Goal: Task Accomplishment & Management: Manage account settings

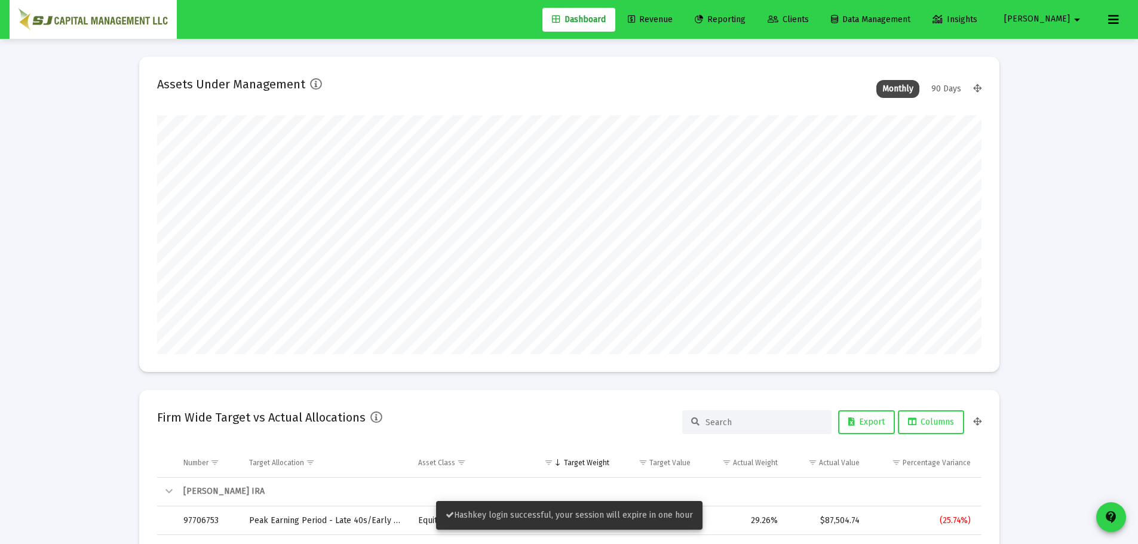
scroll to position [239, 825]
type input "[DATE]"
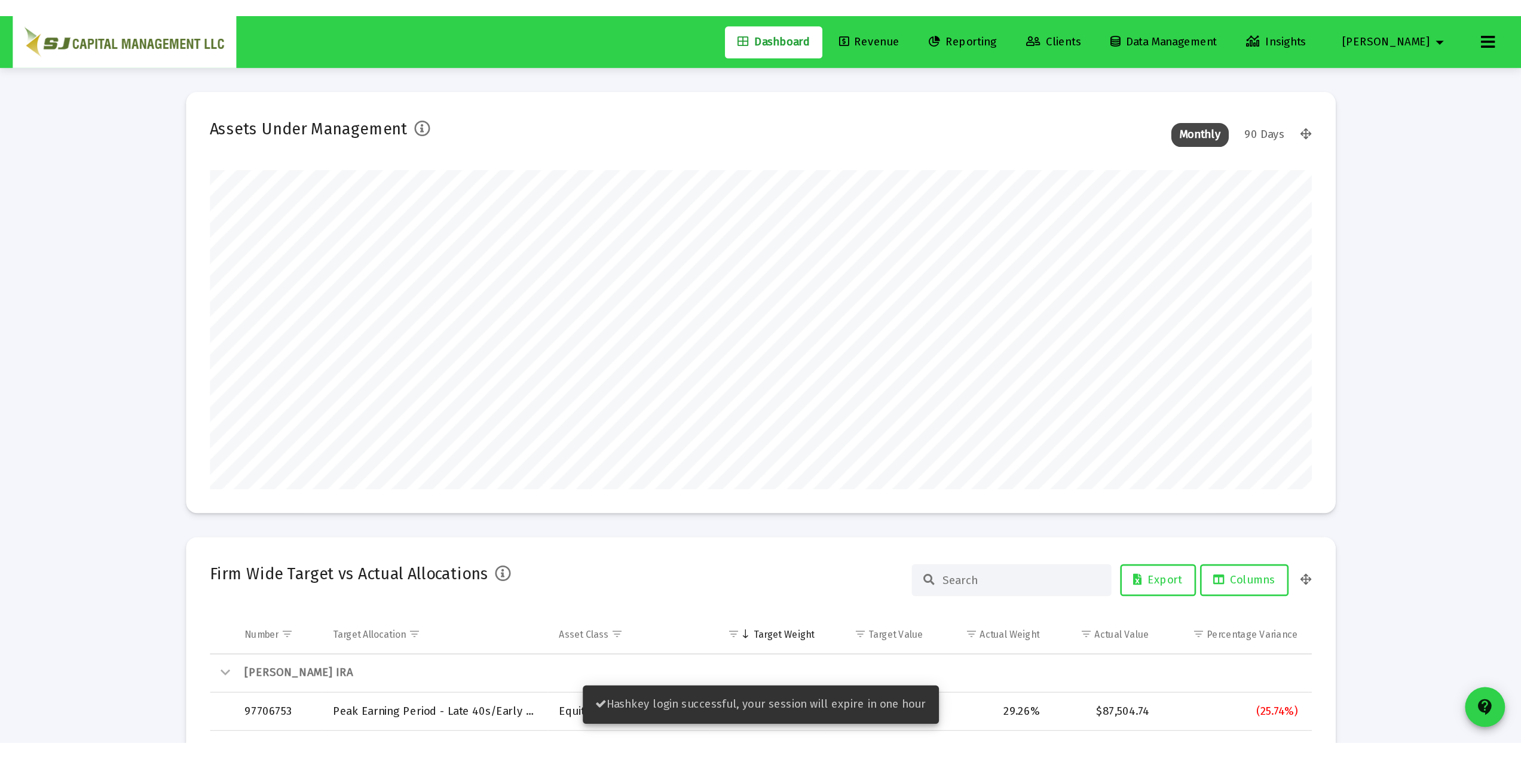
scroll to position [239, 385]
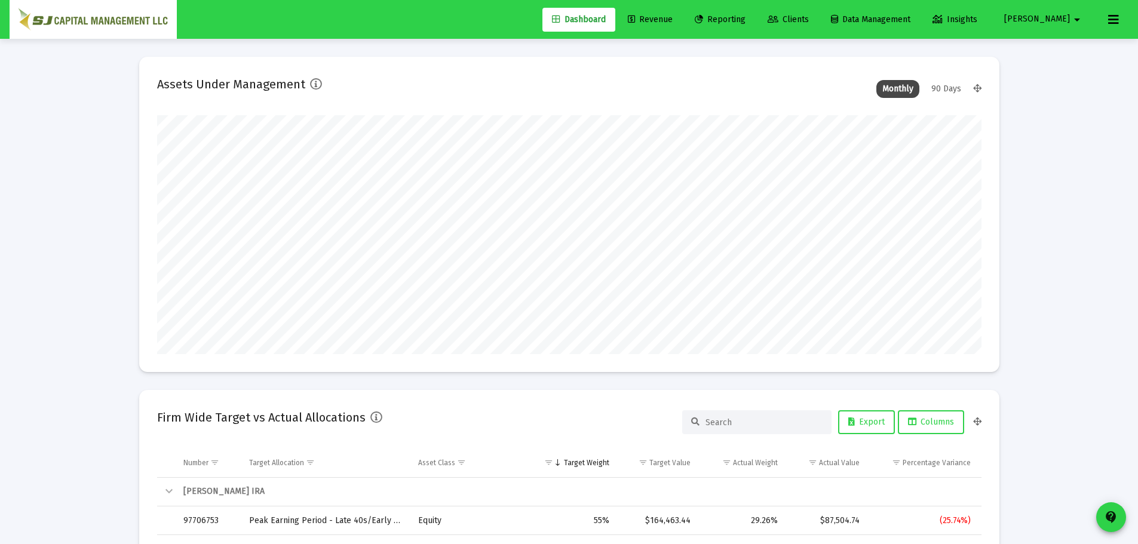
click at [809, 23] on span "Clients" at bounding box center [788, 19] width 41 height 10
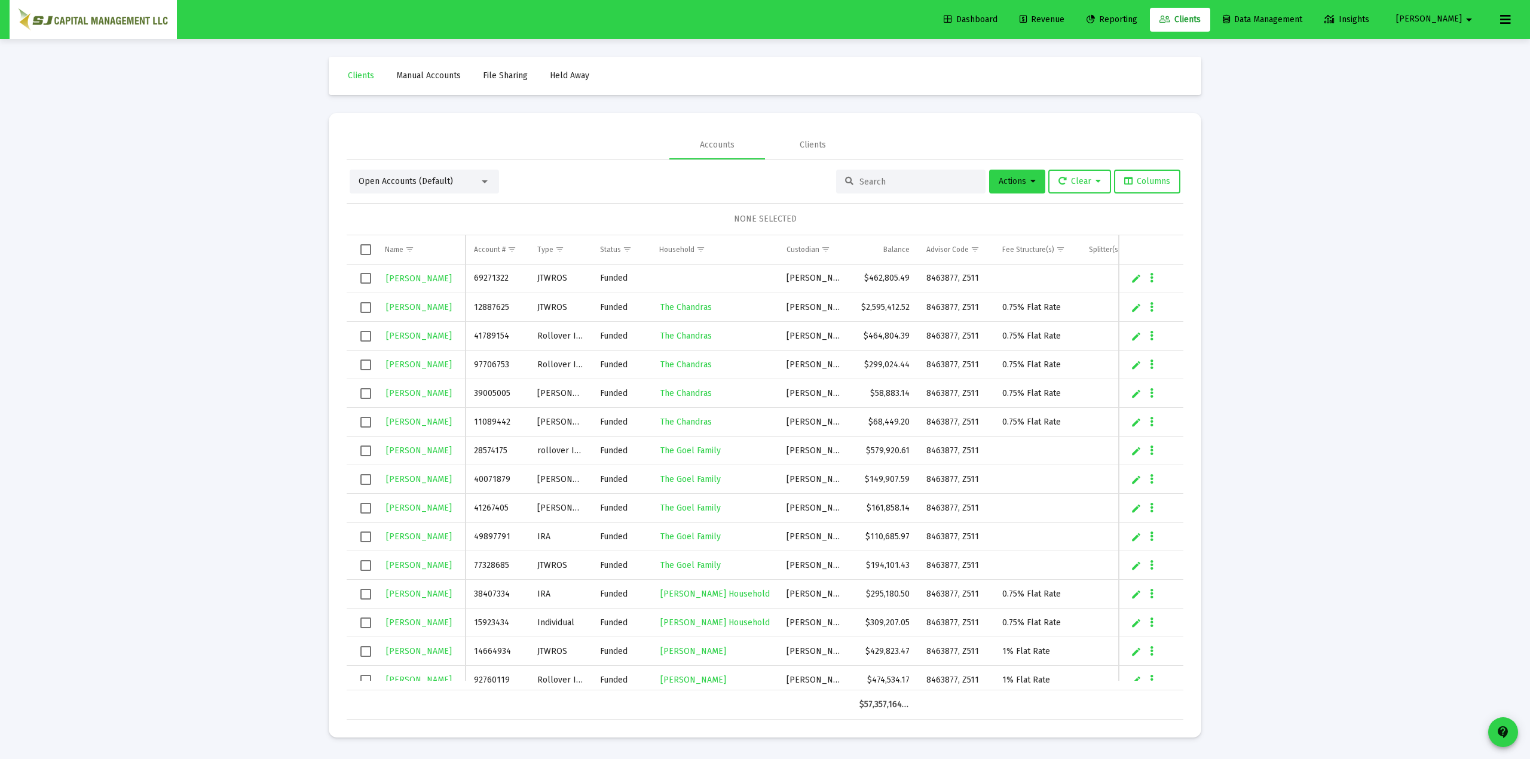
click at [239, 318] on div "Loading... Clients Manual Accounts File Sharing Held Away Accounts Clients Open…" at bounding box center [765, 379] width 1530 height 759
click at [1147, 245] on div "Loading... Clients Manual Accounts File Sharing Held Away Accounts Clients Open…" at bounding box center [765, 379] width 1530 height 759
click at [1007, 14] on link "Dashboard" at bounding box center [970, 20] width 73 height 24
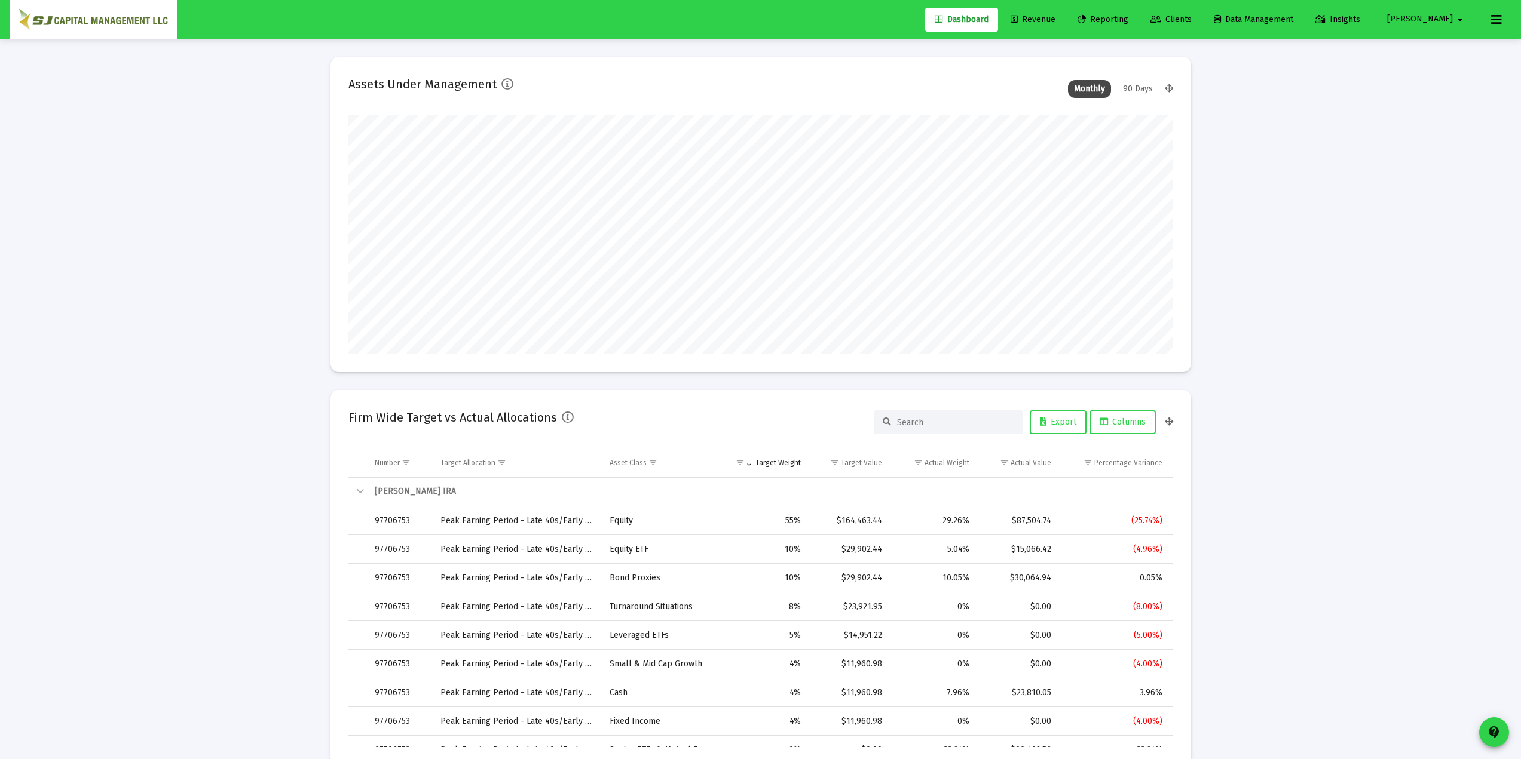
scroll to position [239, 444]
click at [1147, 20] on span "Clients" at bounding box center [1170, 19] width 41 height 10
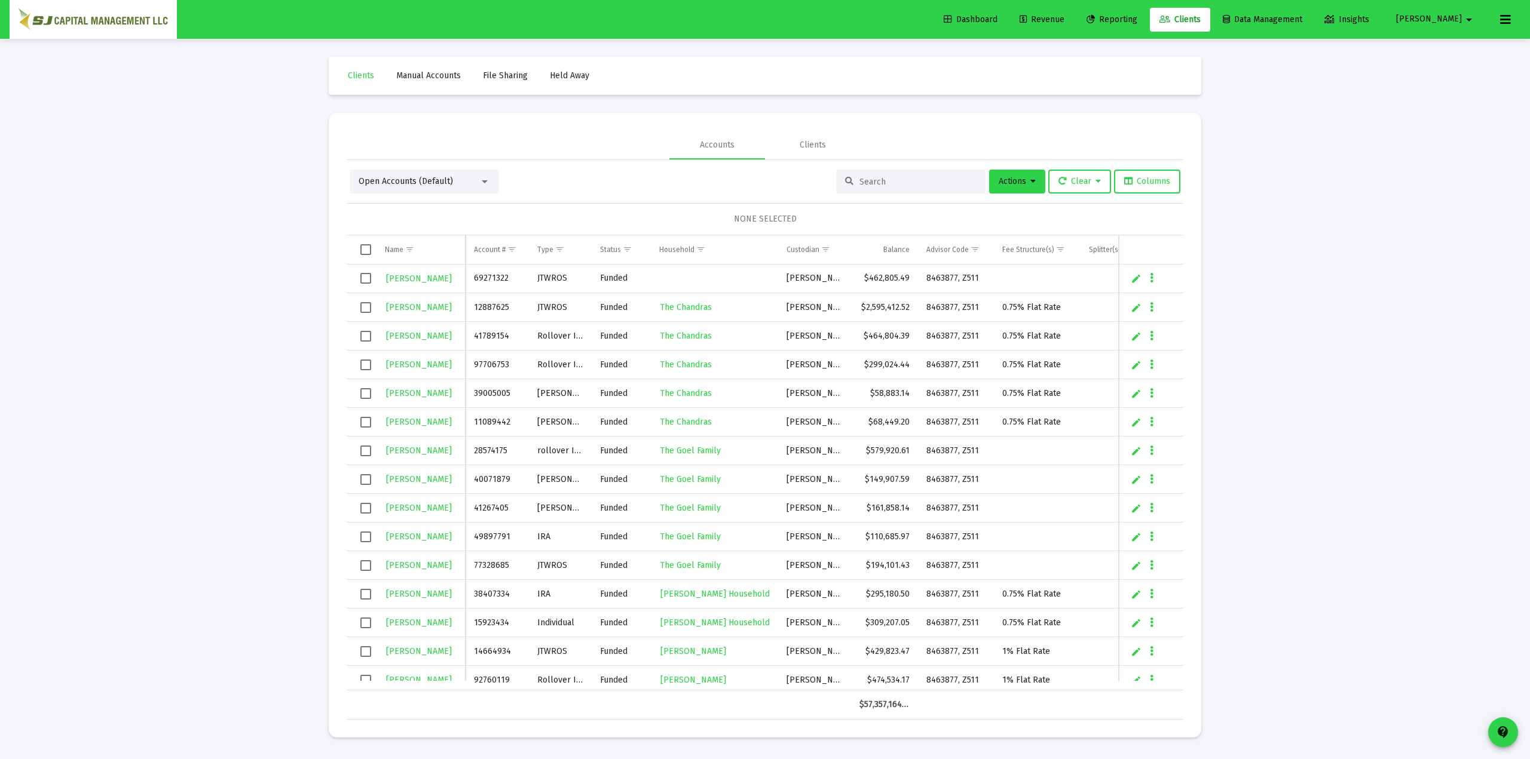
click at [576, 68] on link "Held Away" at bounding box center [569, 76] width 59 height 24
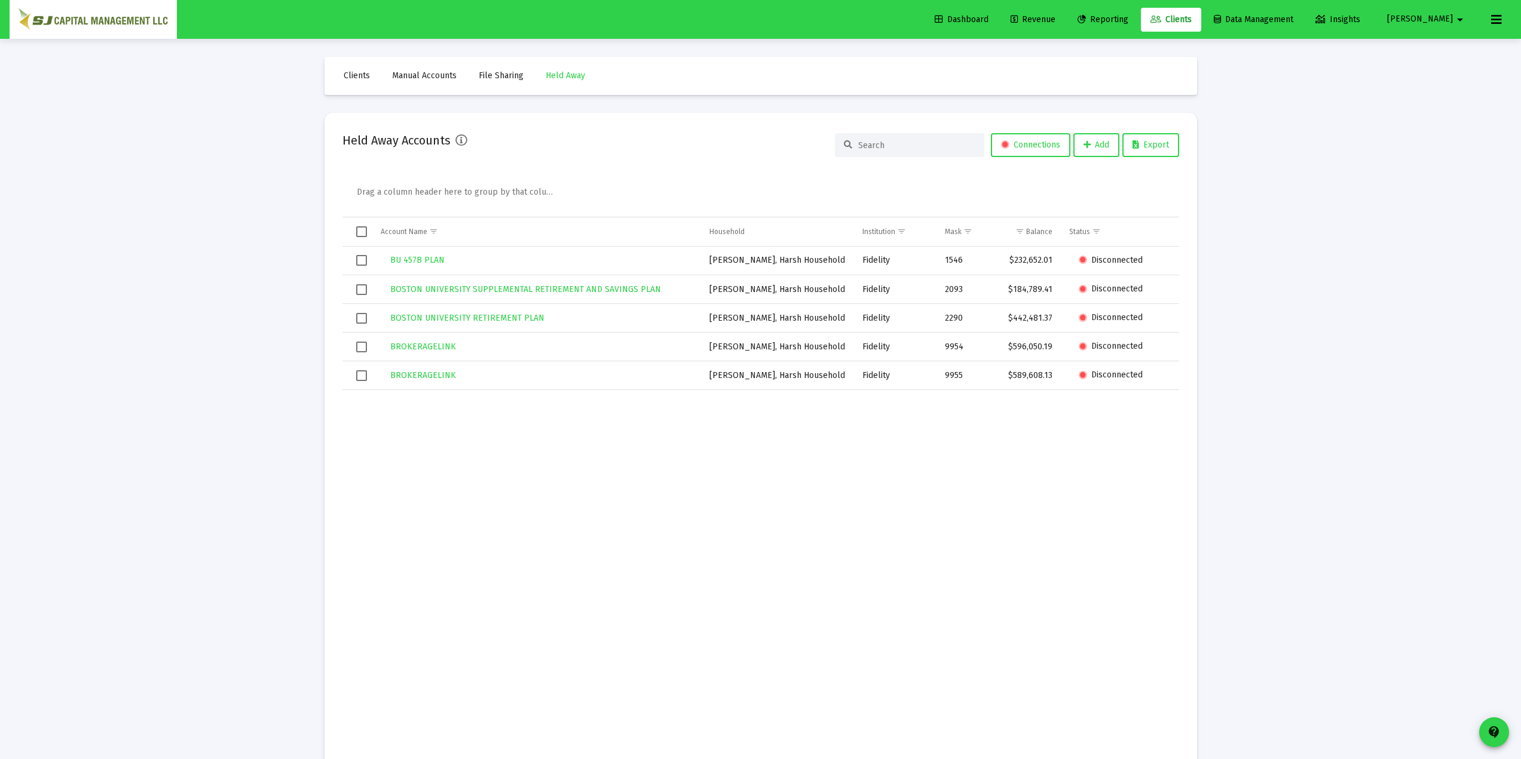
click at [1147, 27] on button "[PERSON_NAME] arrow_drop_down" at bounding box center [1426, 19] width 109 height 24
click at [1147, 46] on span "Settings" at bounding box center [1459, 50] width 35 height 29
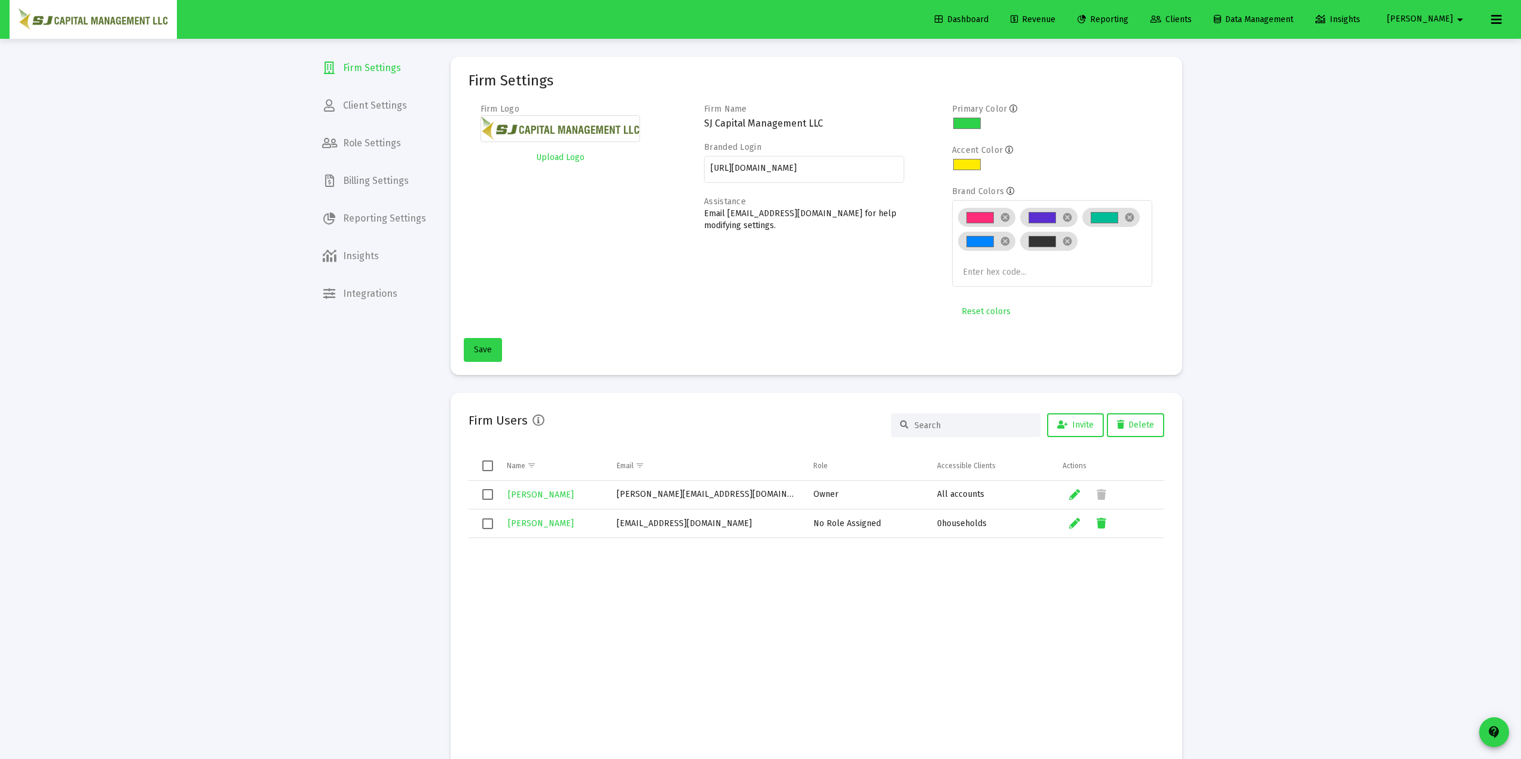
click at [390, 114] on span "Client Settings" at bounding box center [373, 105] width 123 height 29
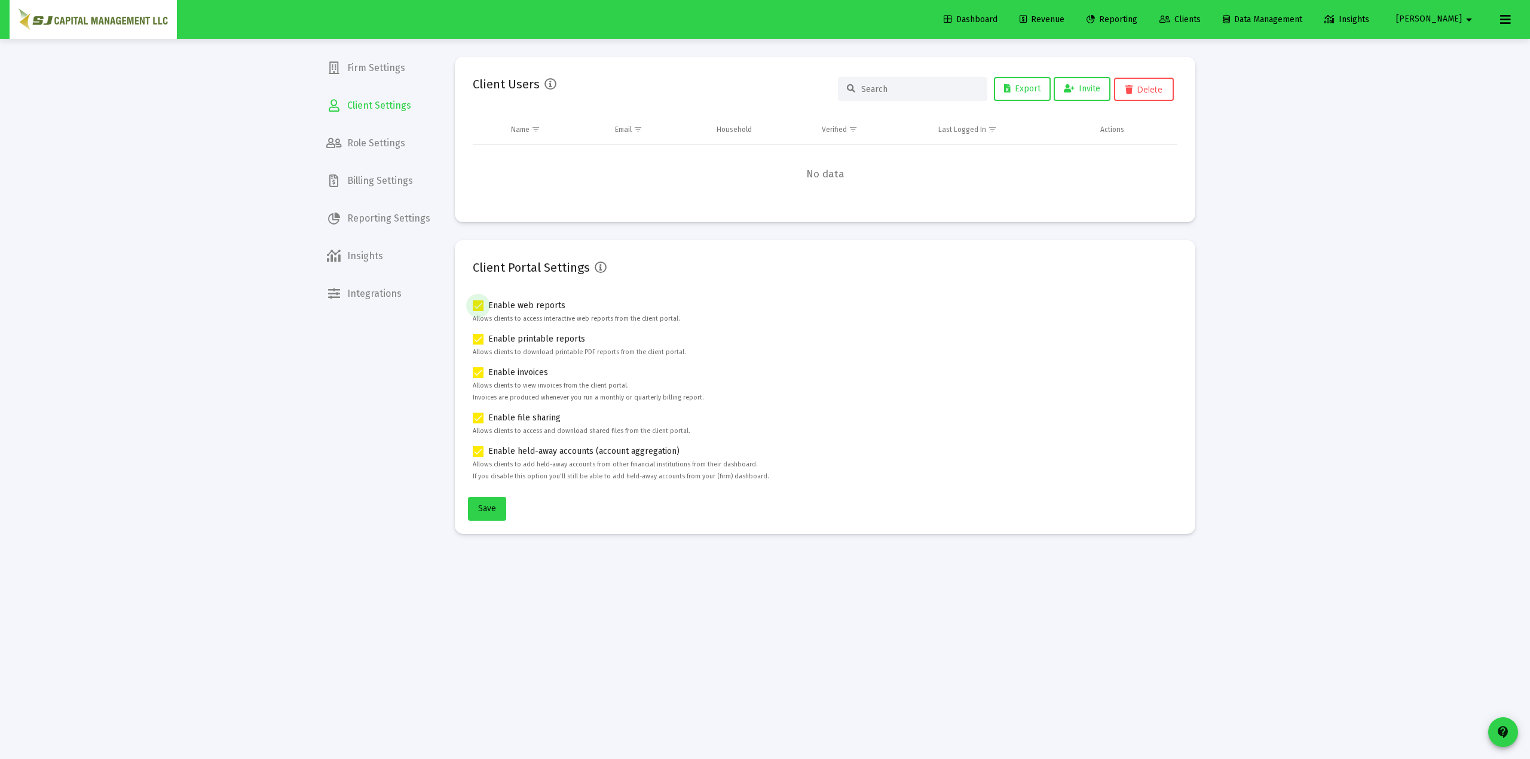
click at [480, 306] on span at bounding box center [478, 306] width 11 height 11
click at [478, 311] on input "Enable web reports" at bounding box center [477, 311] width 1 height 1
checkbox input "false"
click at [480, 338] on span at bounding box center [478, 339] width 11 height 11
click at [478, 345] on input "Enable printable reports" at bounding box center [477, 345] width 1 height 1
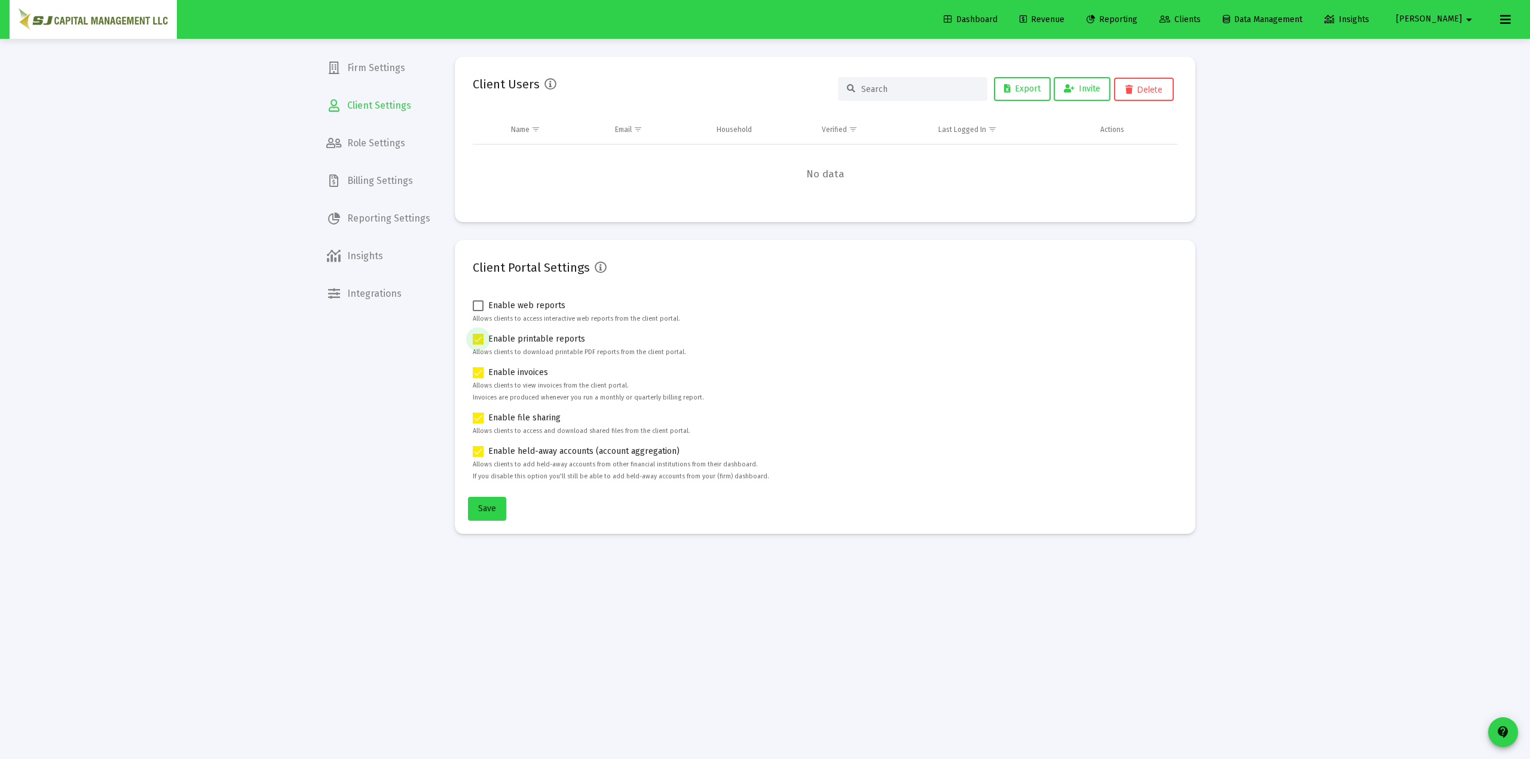
checkbox input "false"
click at [484, 377] on label "Enable invoices" at bounding box center [510, 373] width 75 height 14
click at [478, 378] on input "Enable invoices" at bounding box center [477, 378] width 1 height 1
checkbox input "false"
click at [479, 415] on span at bounding box center [478, 418] width 11 height 11
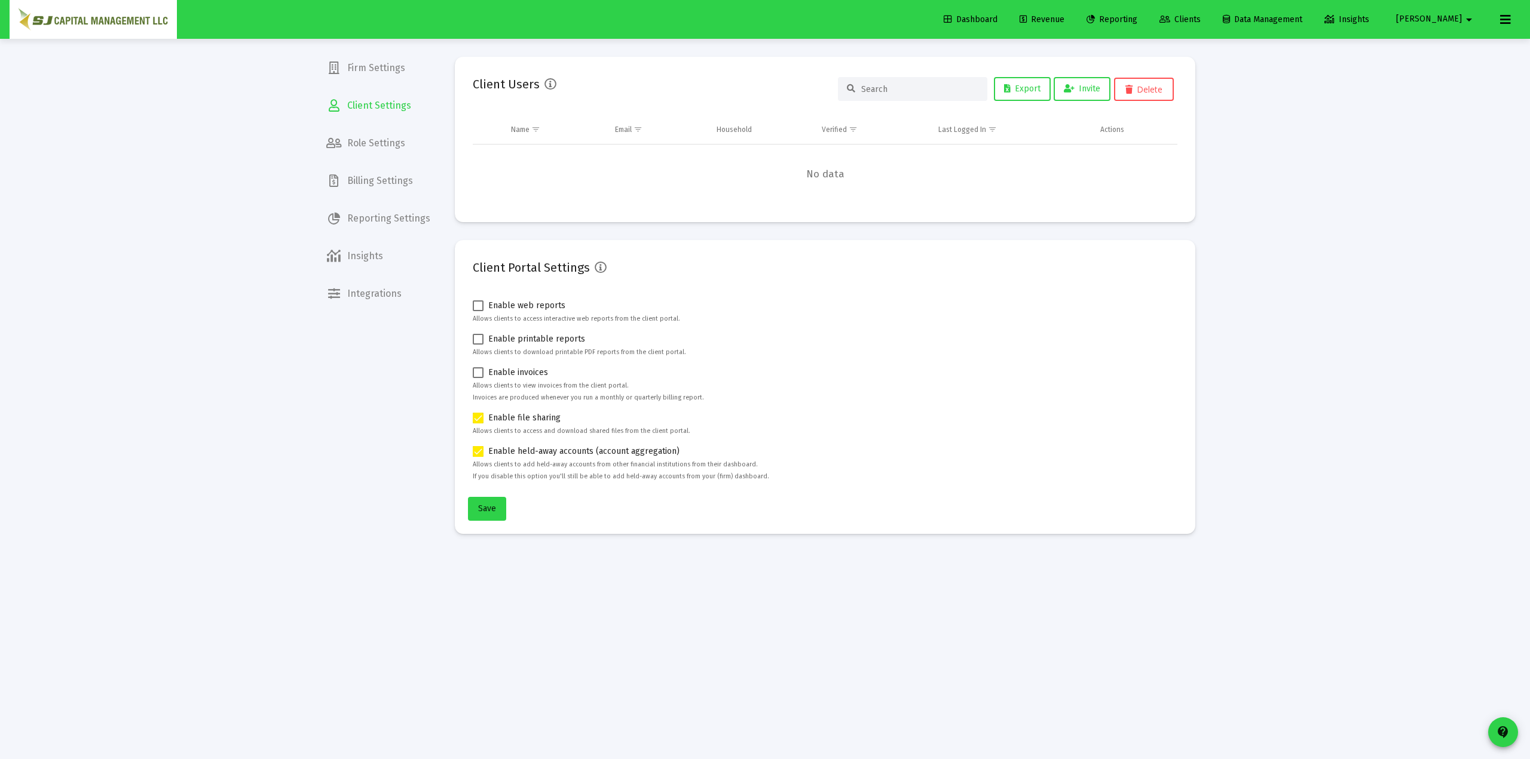
click at [478, 424] on input "Enable file sharing" at bounding box center [477, 424] width 1 height 1
checkbox input "false"
click at [483, 449] on label "Enable held-away accounts (account aggregation)" at bounding box center [576, 452] width 207 height 14
click at [478, 457] on input "Enable held-away accounts (account aggregation)" at bounding box center [477, 457] width 1 height 1
checkbox input "false"
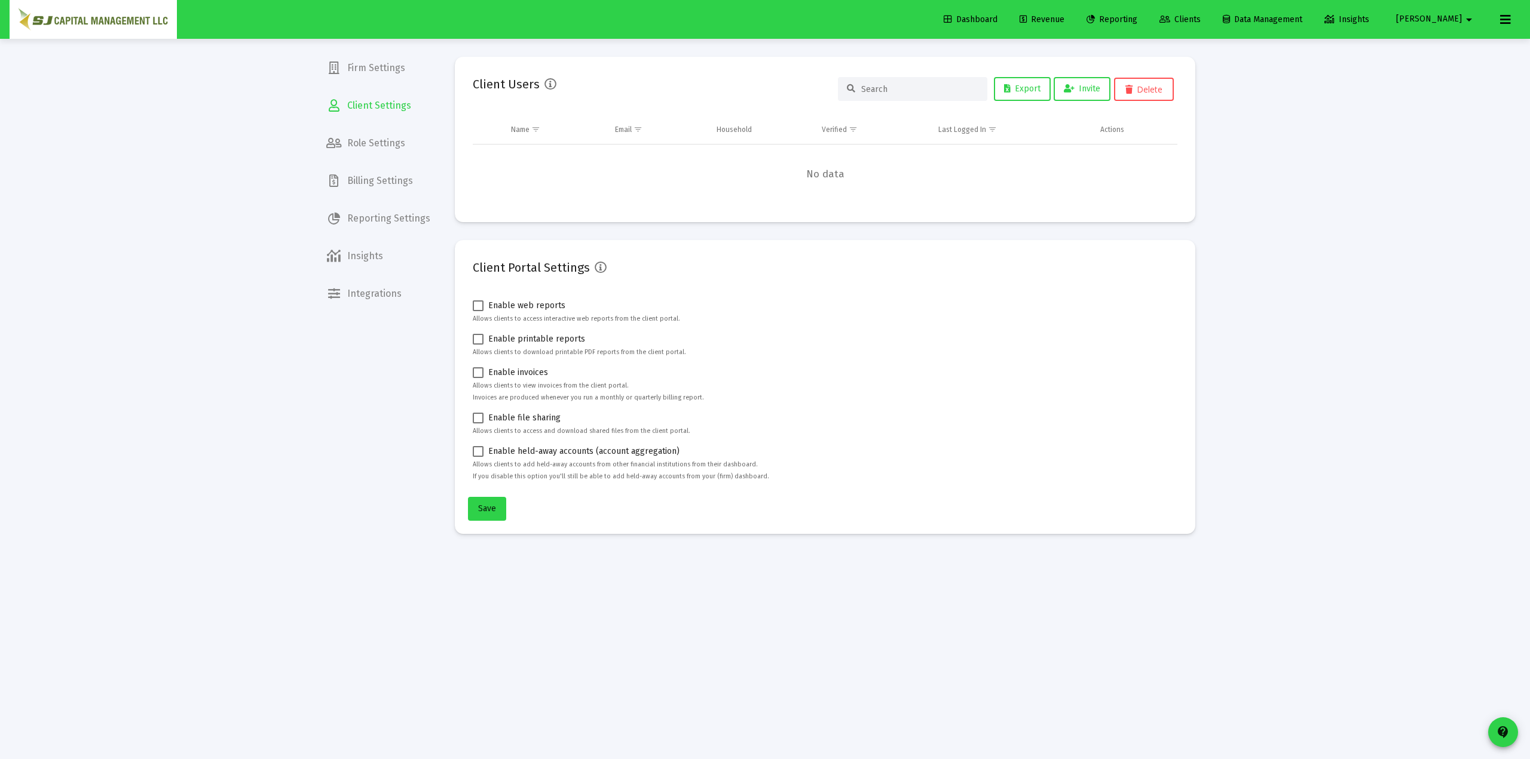
click at [1147, 20] on span "Clients" at bounding box center [1179, 19] width 41 height 10
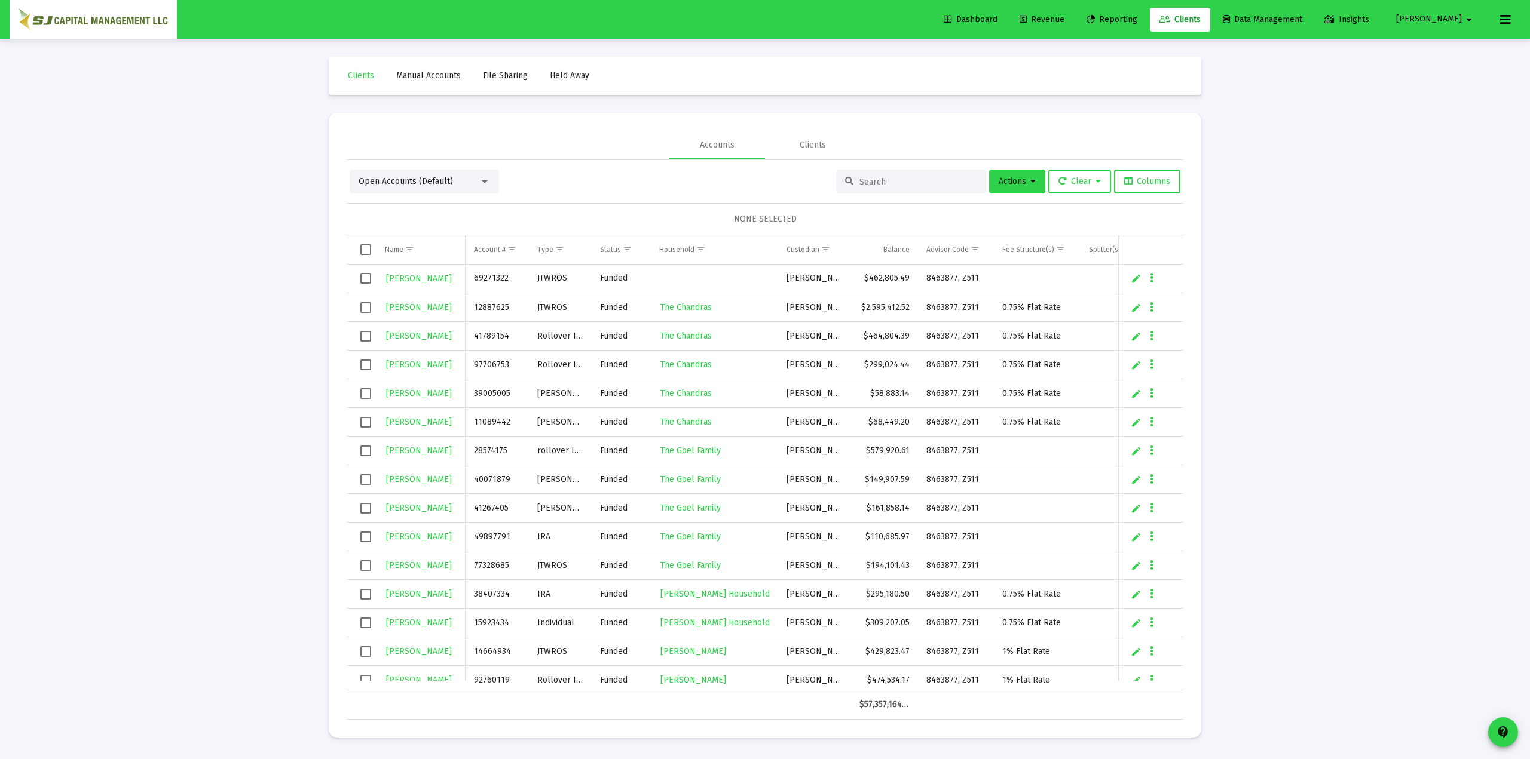
click at [565, 80] on span "Held Away" at bounding box center [569, 76] width 39 height 10
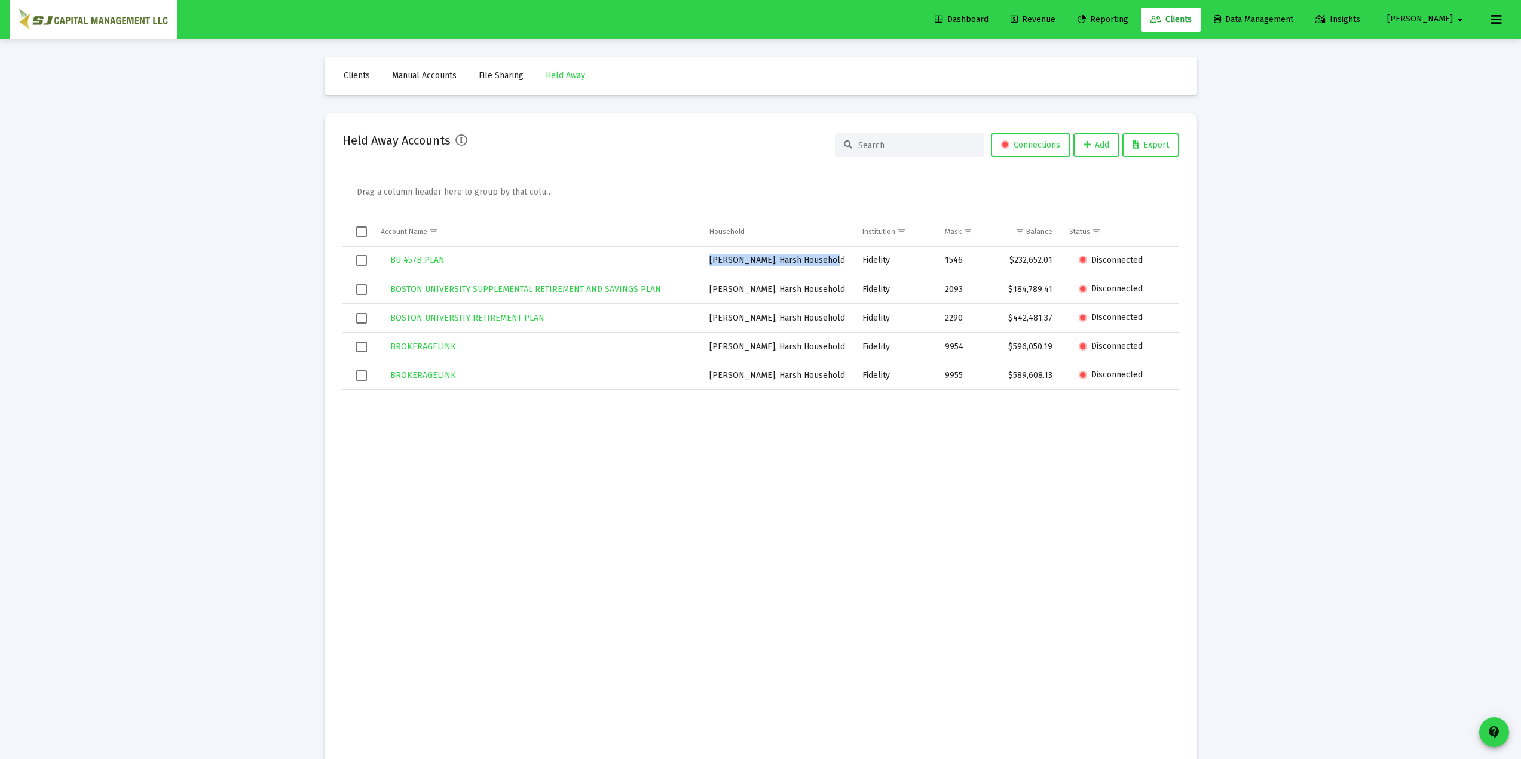
drag, startPoint x: 709, startPoint y: 265, endPoint x: 833, endPoint y: 258, distance: 123.9
click at [833, 258] on td "[PERSON_NAME], Harsh Household" at bounding box center [777, 261] width 153 height 29
click at [1147, 15] on span "[PERSON_NAME]" at bounding box center [1420, 19] width 66 height 10
click at [1147, 43] on span "Settings" at bounding box center [1459, 50] width 35 height 29
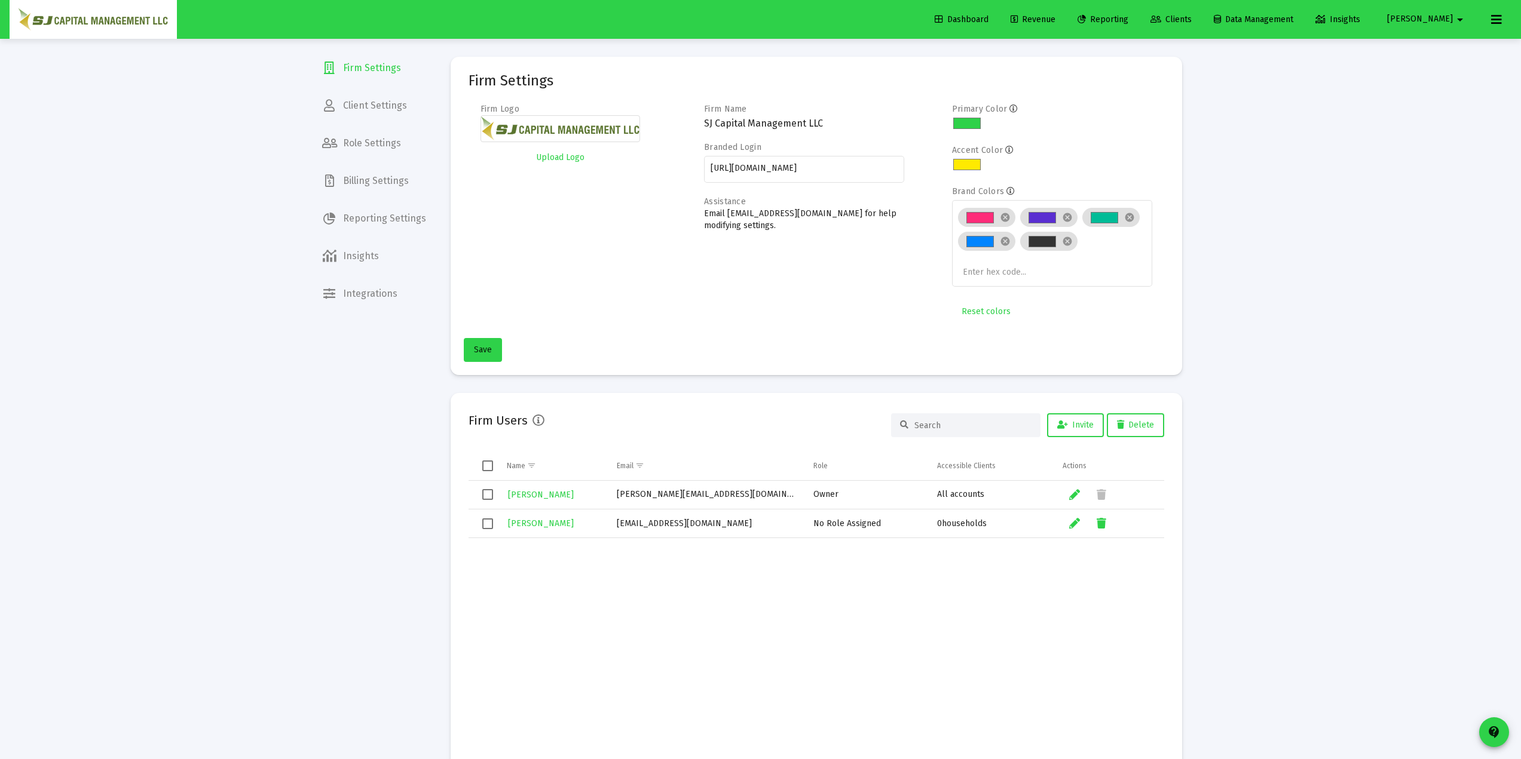
click at [398, 111] on span "Client Settings" at bounding box center [373, 105] width 123 height 29
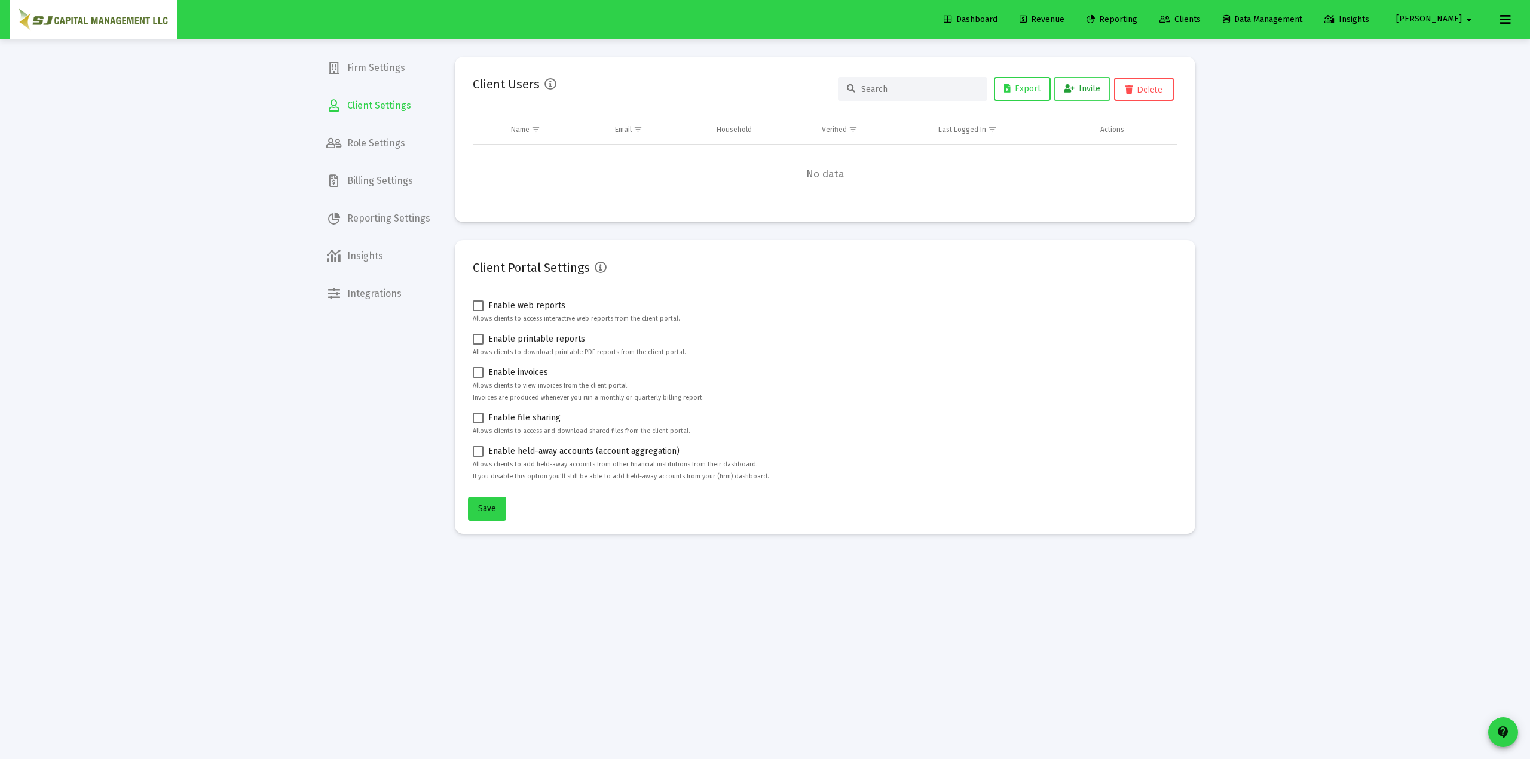
click at [1084, 83] on button "Invite" at bounding box center [1081, 89] width 57 height 24
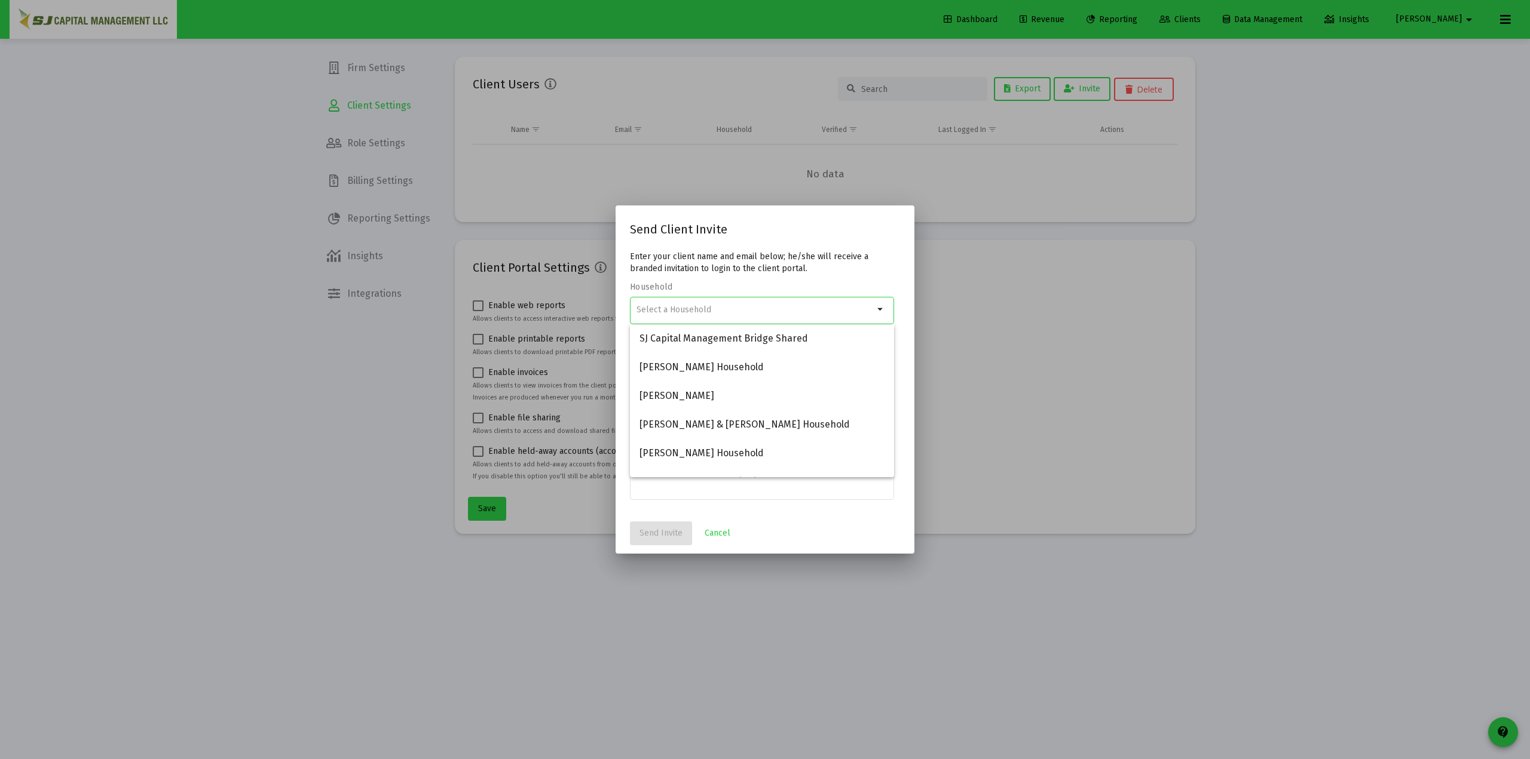
click at [681, 308] on input at bounding box center [754, 310] width 237 height 10
click at [680, 309] on input at bounding box center [754, 310] width 237 height 10
click at [786, 343] on span "[PERSON_NAME], Harsh Household" at bounding box center [761, 338] width 245 height 29
type input "[PERSON_NAME], Harsh Household"
click at [669, 373] on input at bounding box center [762, 369] width 252 height 10
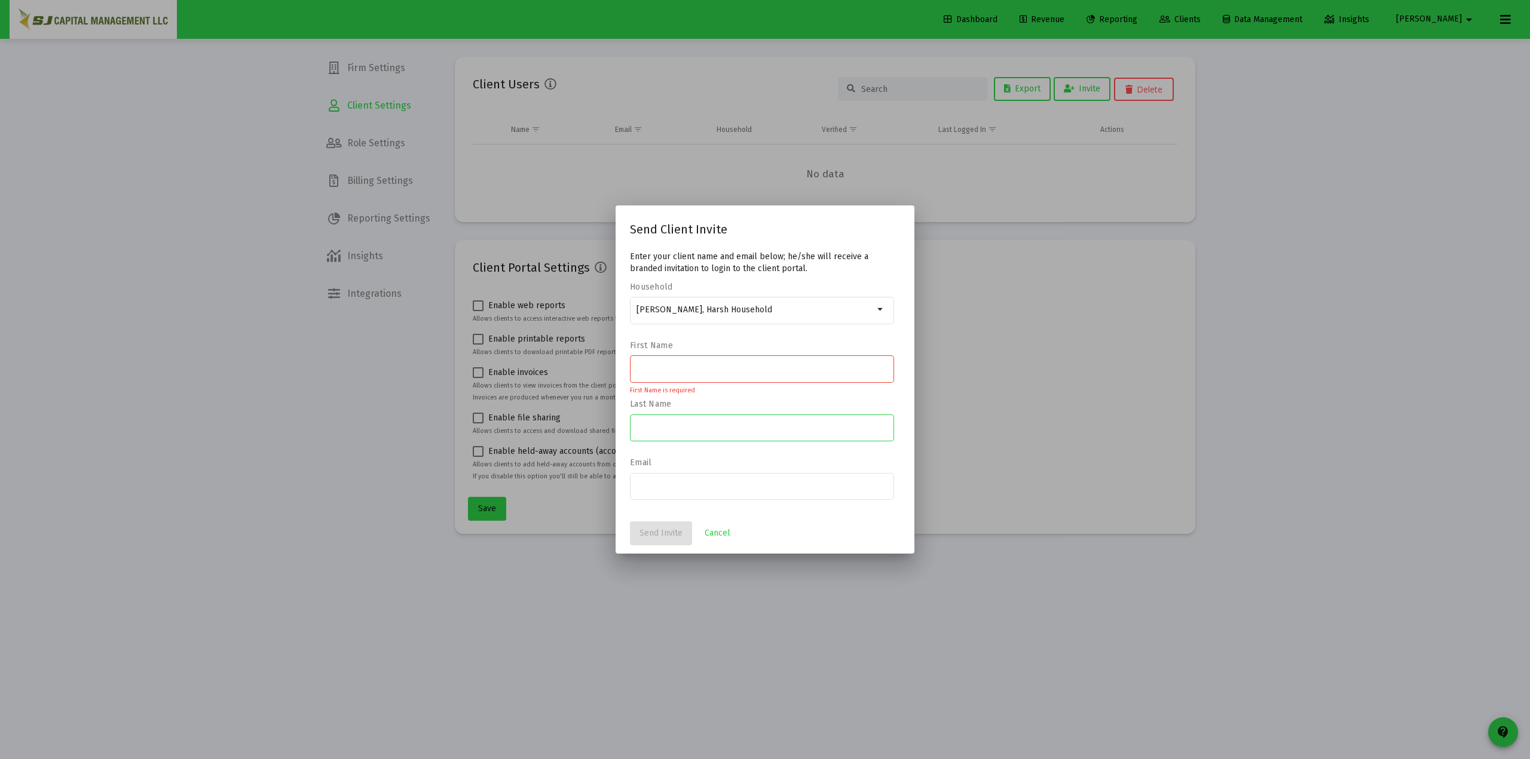
drag, startPoint x: 667, startPoint y: 425, endPoint x: 660, endPoint y: 429, distance: 8.0
click at [666, 428] on input at bounding box center [762, 427] width 252 height 10
click at [672, 476] on div at bounding box center [762, 485] width 252 height 29
click at [722, 539] on button "Cancel" at bounding box center [717, 534] width 45 height 24
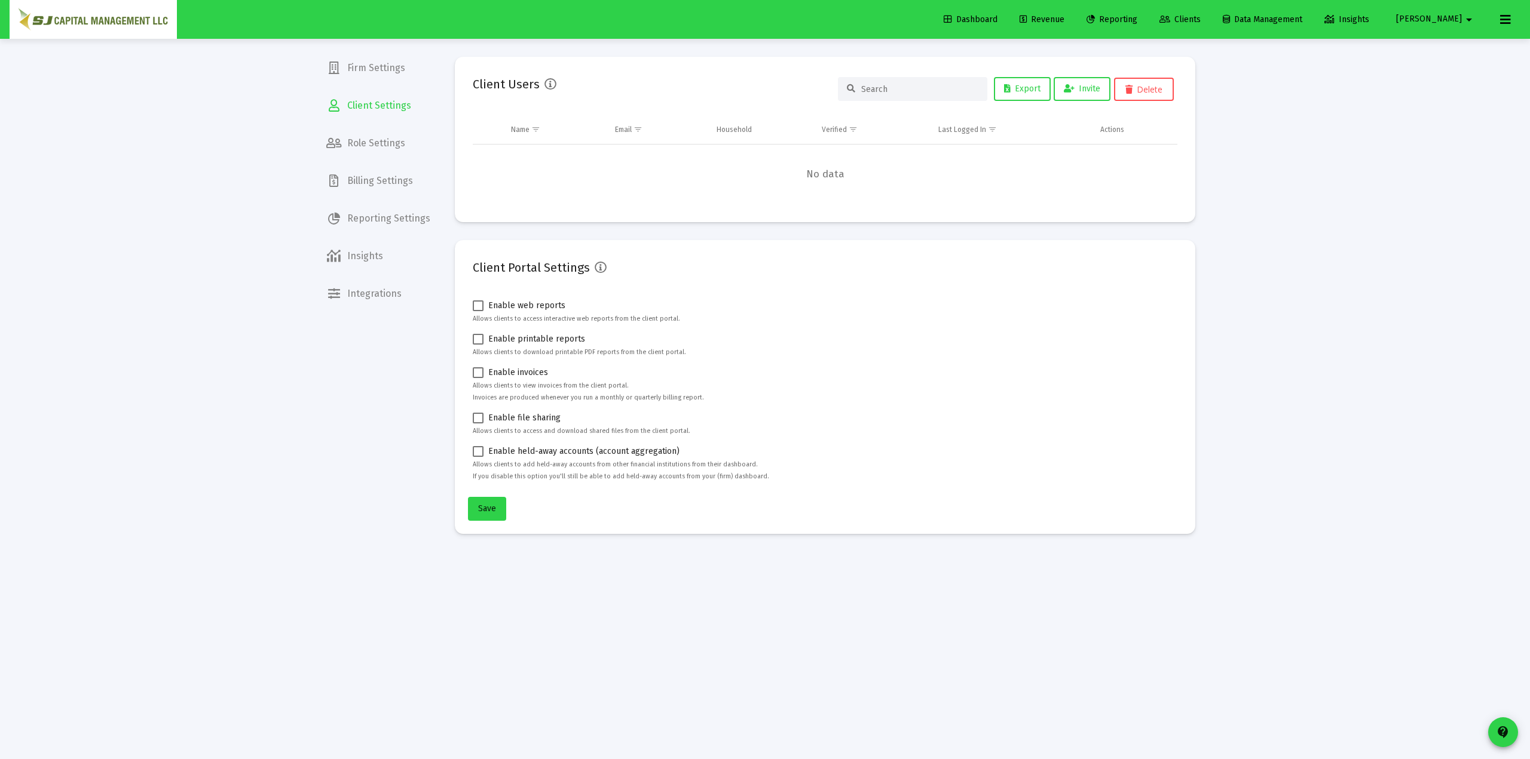
click at [492, 307] on span "Enable web reports" at bounding box center [526, 306] width 77 height 14
click at [478, 311] on input "Enable web reports" at bounding box center [477, 311] width 1 height 1
checkbox input "true"
click at [500, 339] on span "Enable printable reports" at bounding box center [536, 339] width 97 height 14
click at [478, 345] on input "Enable printable reports" at bounding box center [477, 345] width 1 height 1
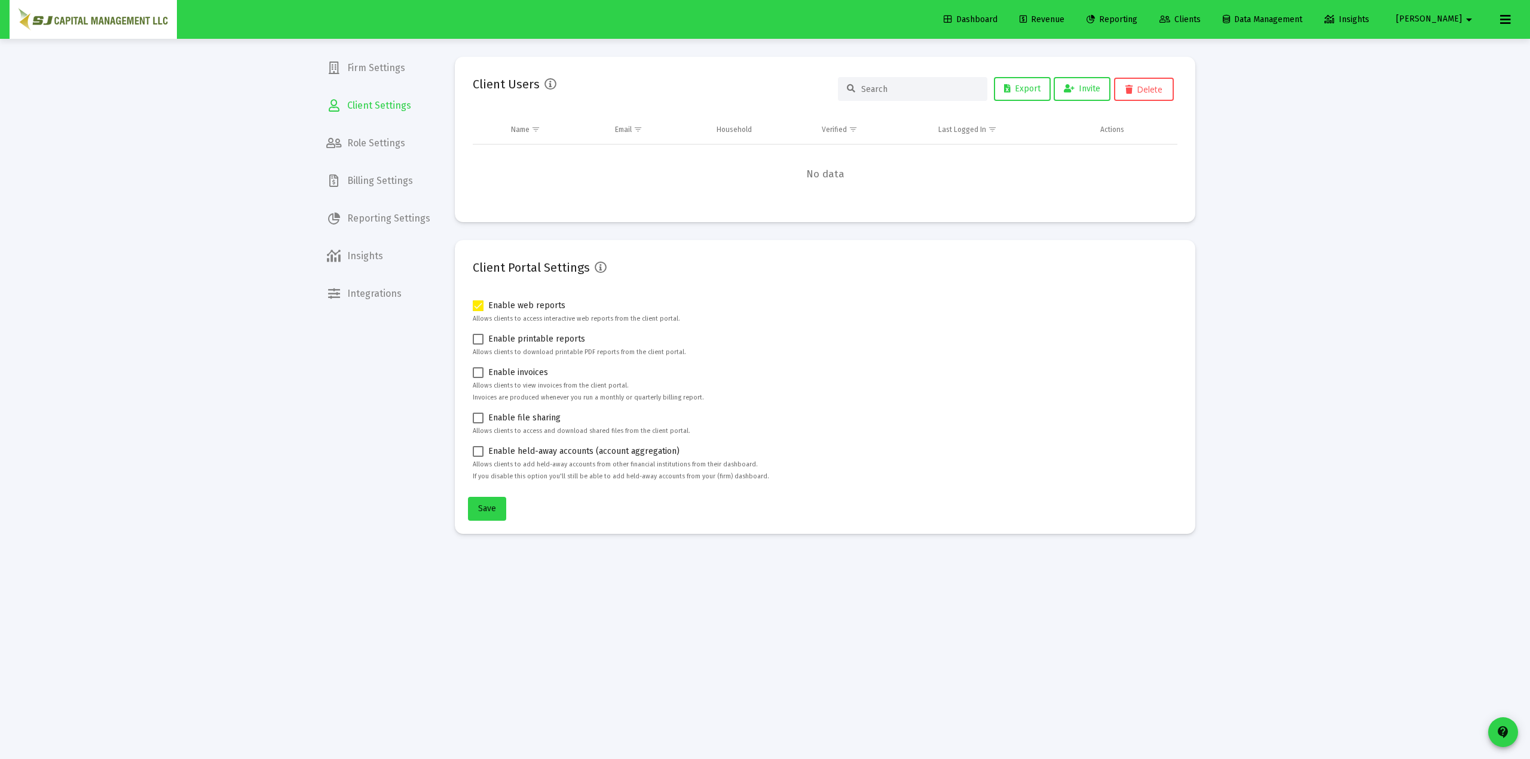
checkbox input "true"
click at [498, 378] on span "Enable invoices" at bounding box center [518, 373] width 60 height 14
click at [478, 378] on input "Enable invoices" at bounding box center [477, 378] width 1 height 1
click at [502, 409] on mat-card-content "Enable web reports Allows clients to access interactive web reports from the cl…" at bounding box center [825, 391] width 704 height 184
click at [496, 368] on span "Enable invoices" at bounding box center [518, 373] width 60 height 14
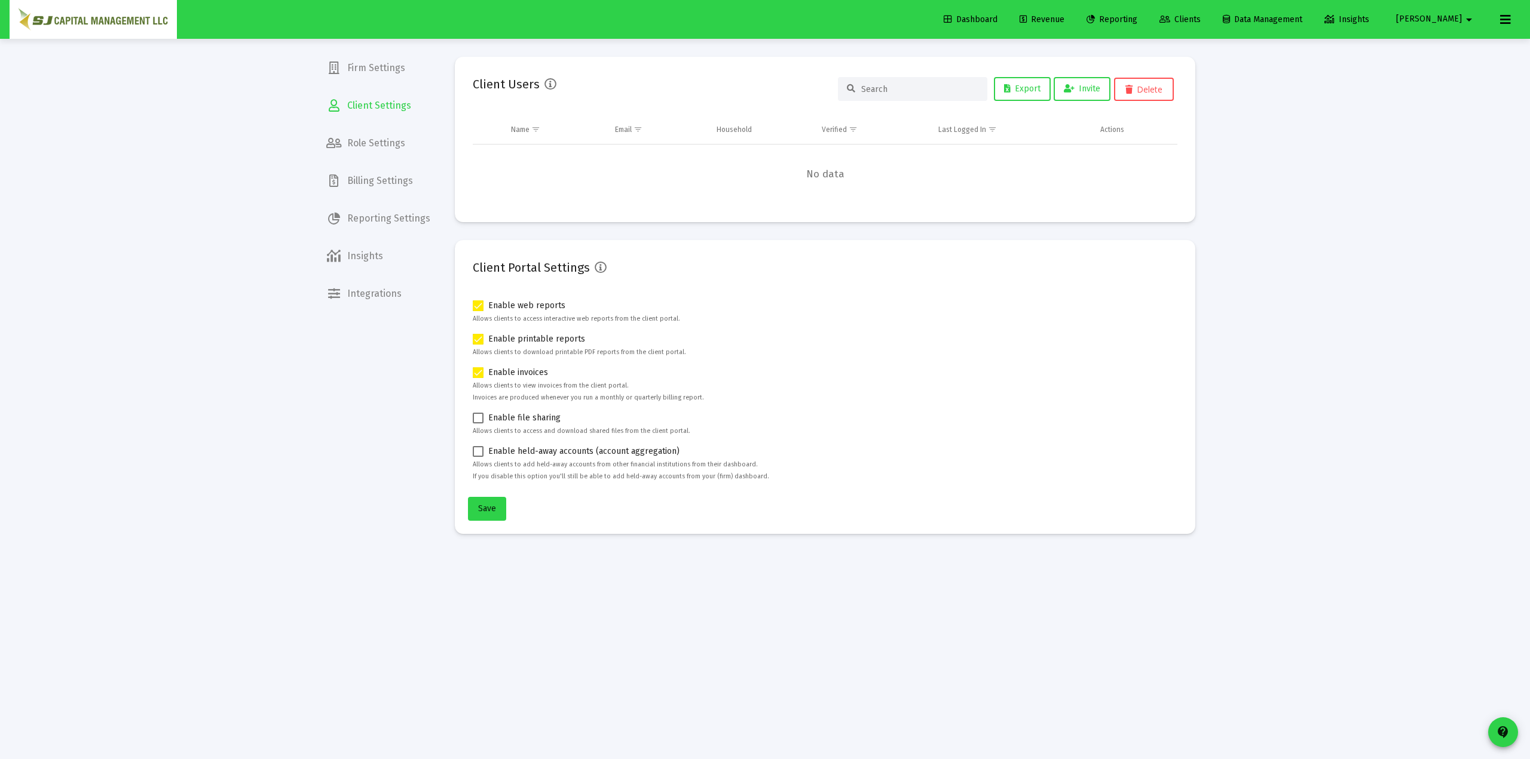
click at [478, 378] on input "Enable invoices" at bounding box center [477, 378] width 1 height 1
checkbox input "false"
drag, startPoint x: 501, startPoint y: 336, endPoint x: 507, endPoint y: 319, distance: 18.3
click at [502, 336] on span "Enable printable reports" at bounding box center [536, 339] width 97 height 14
click at [478, 345] on input "Enable printable reports" at bounding box center [477, 345] width 1 height 1
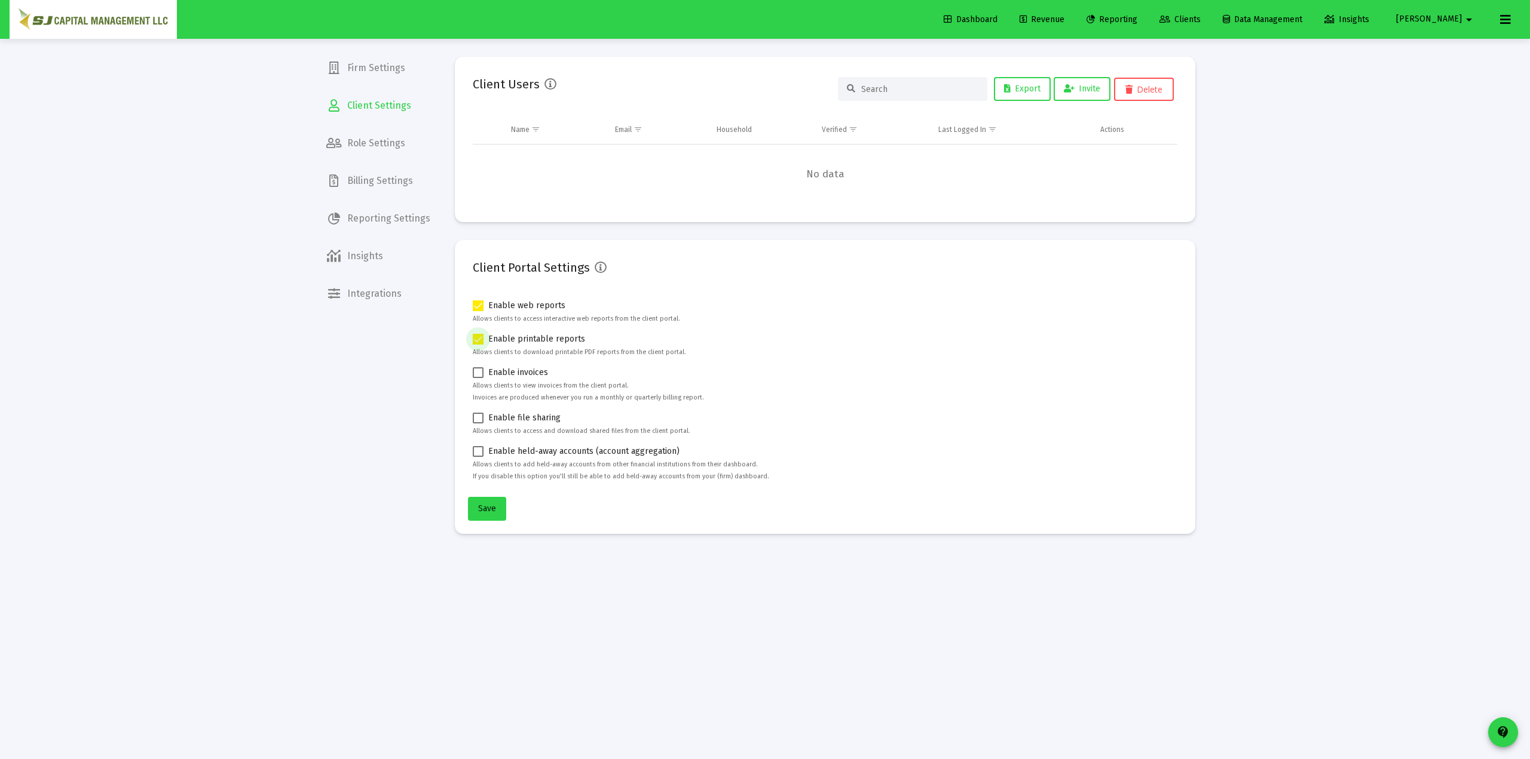
checkbox input "false"
click at [508, 301] on span "Enable web reports" at bounding box center [526, 306] width 77 height 14
click at [478, 311] on input "Enable web reports" at bounding box center [477, 311] width 1 height 1
checkbox input "false"
click at [1147, 18] on span "Clients" at bounding box center [1179, 19] width 41 height 10
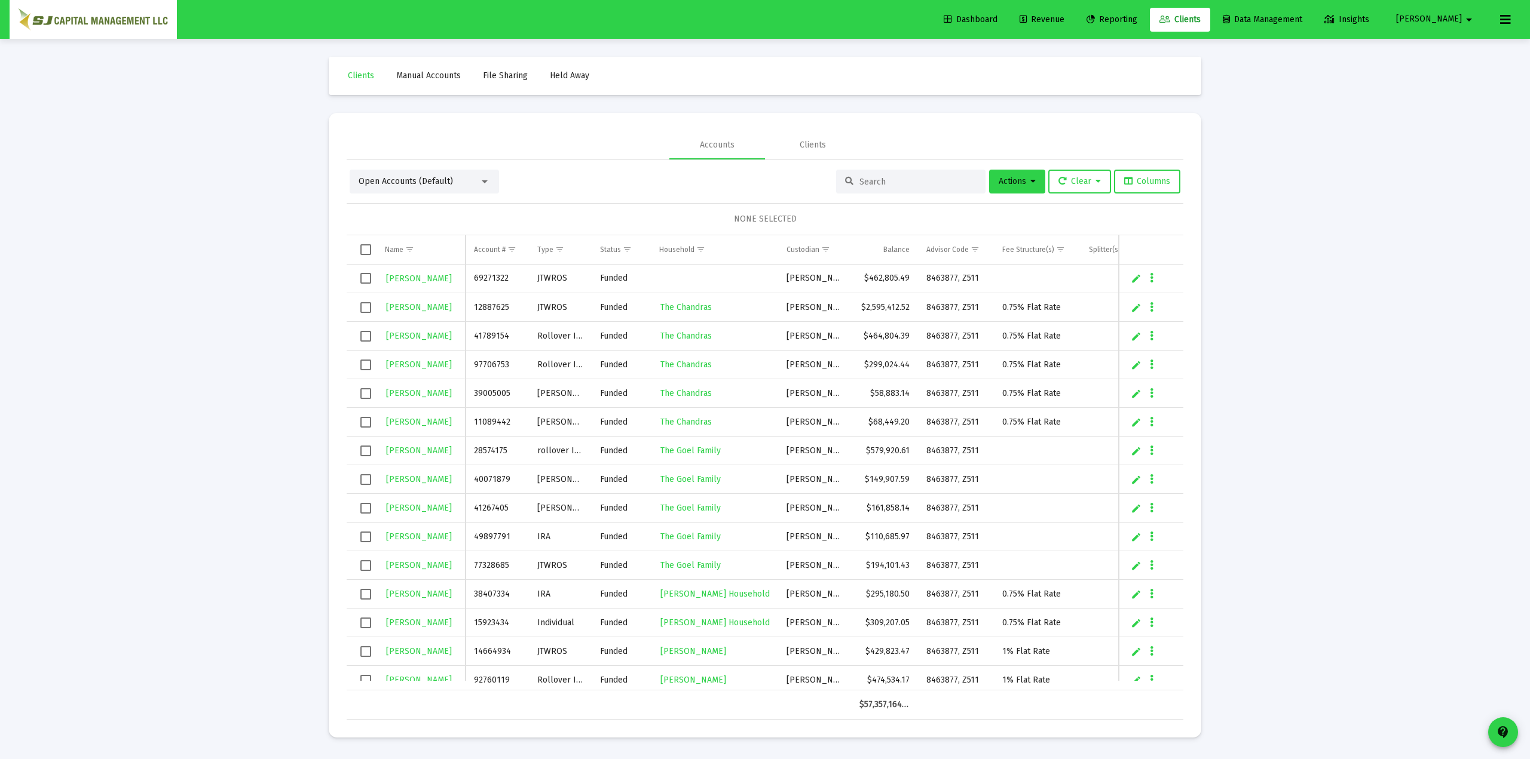
click at [1137, 22] on span "Reporting" at bounding box center [1111, 19] width 51 height 10
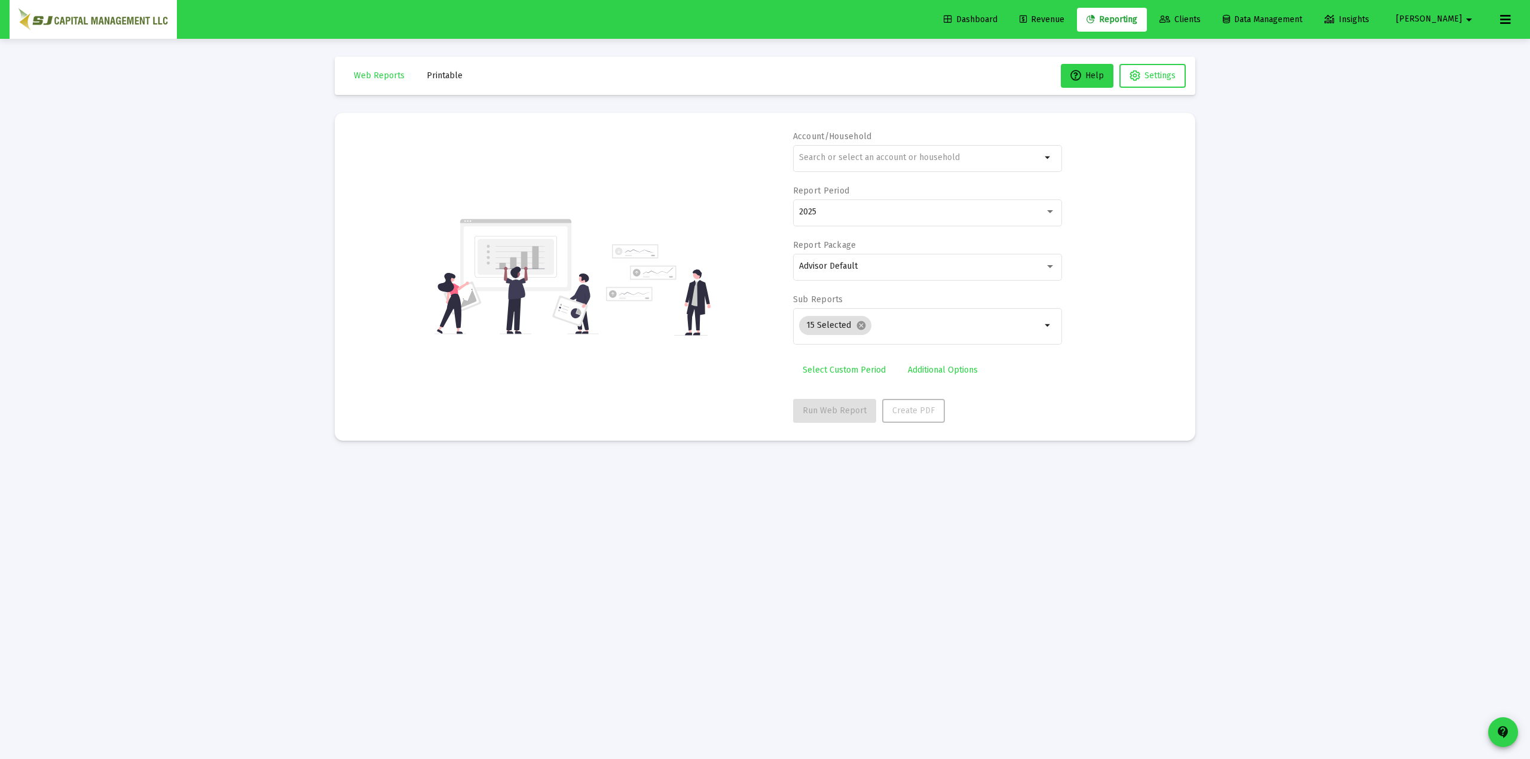
click at [1147, 19] on icon at bounding box center [1164, 20] width 11 height 8
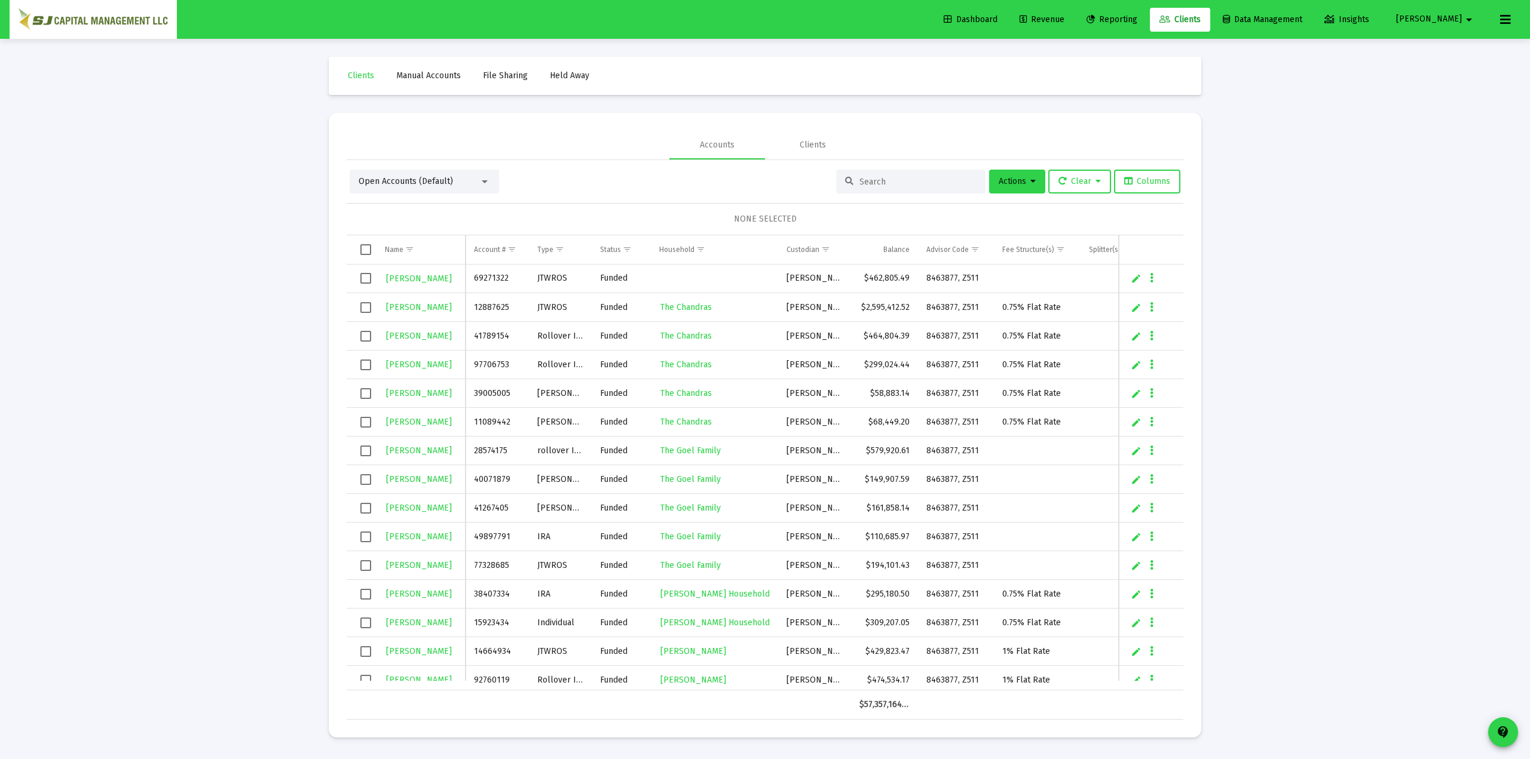
click at [567, 78] on span "Held Away" at bounding box center [569, 76] width 39 height 10
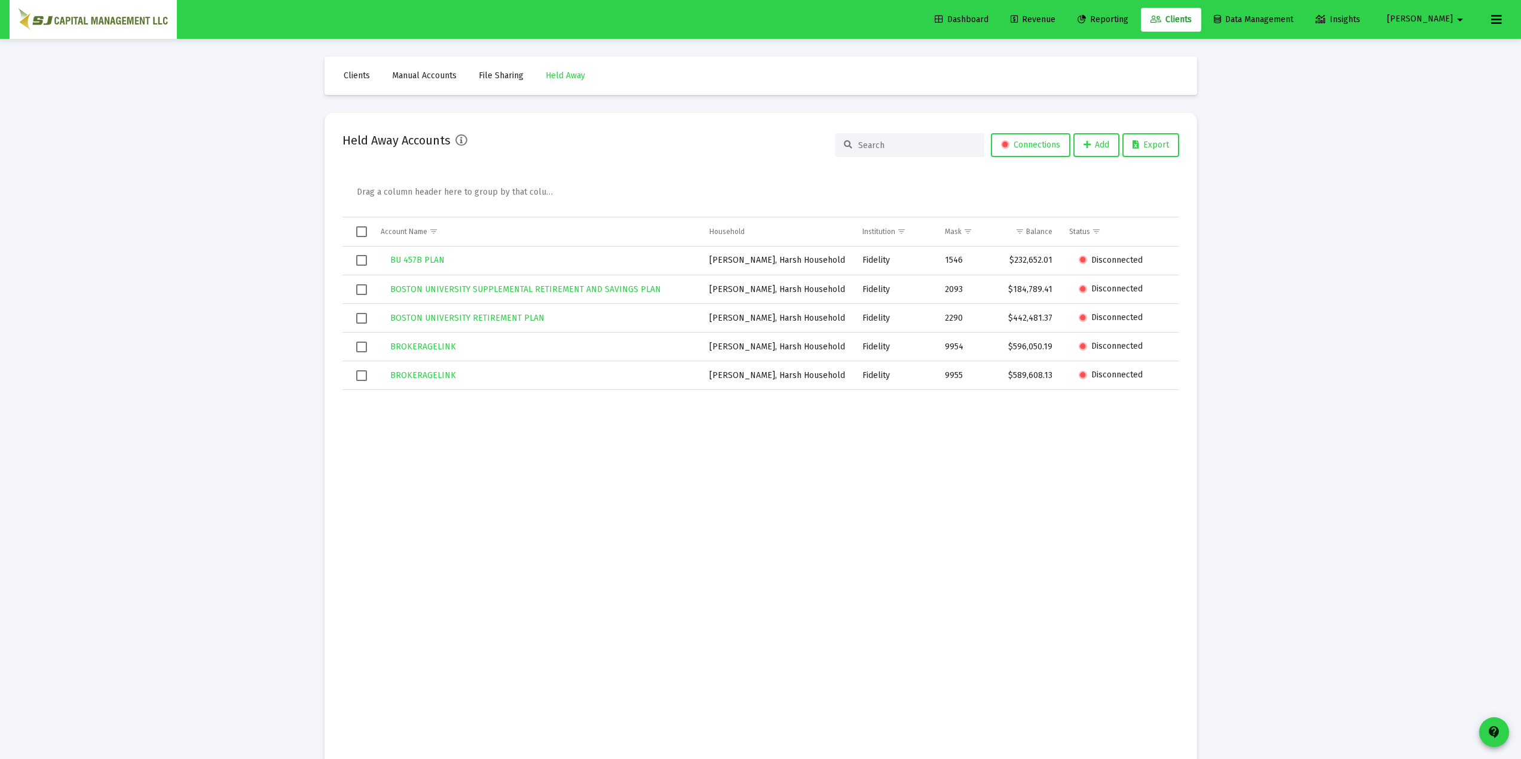
click at [424, 82] on link "Manual Accounts" at bounding box center [424, 76] width 84 height 24
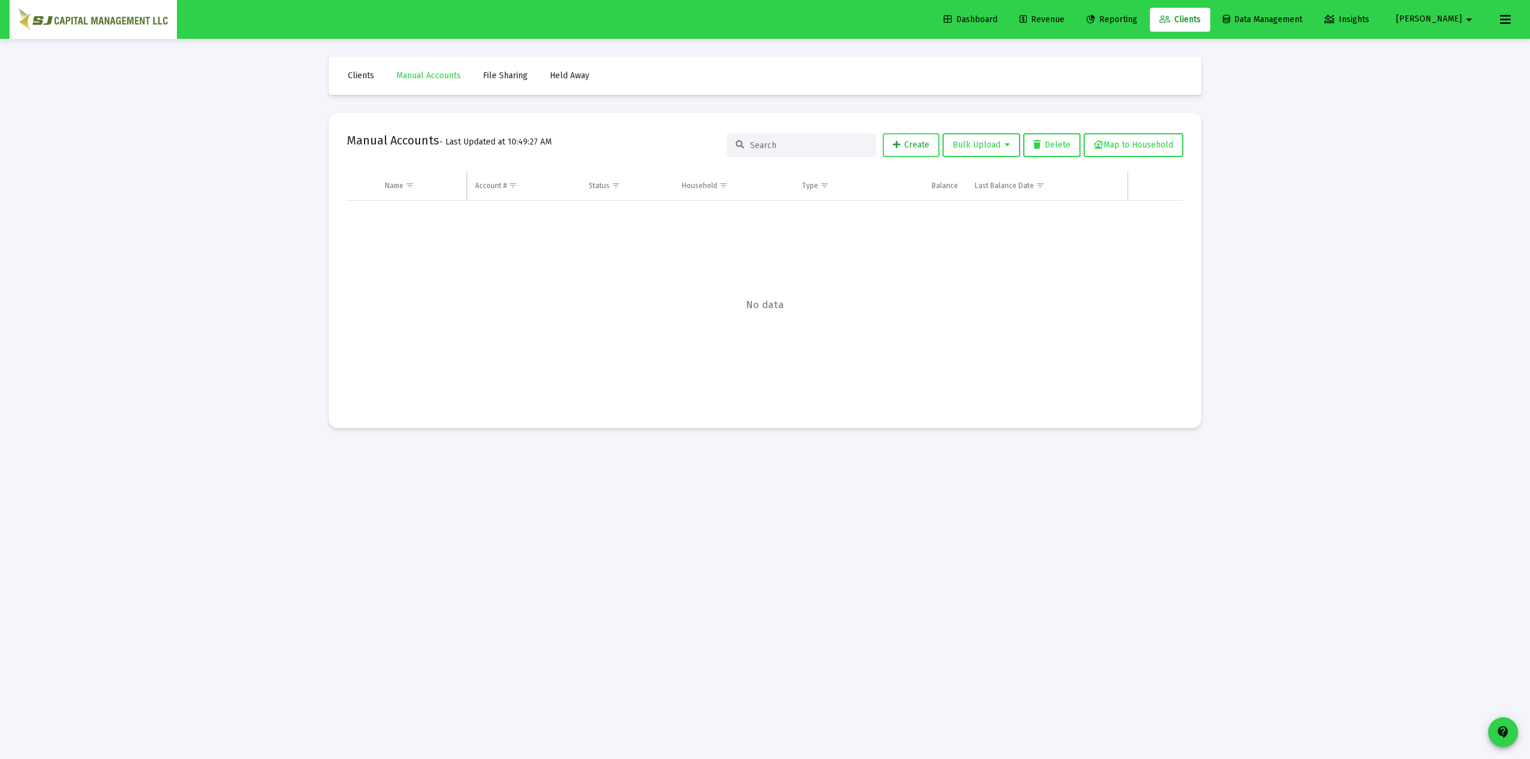
click at [918, 144] on span "Create" at bounding box center [911, 145] width 36 height 10
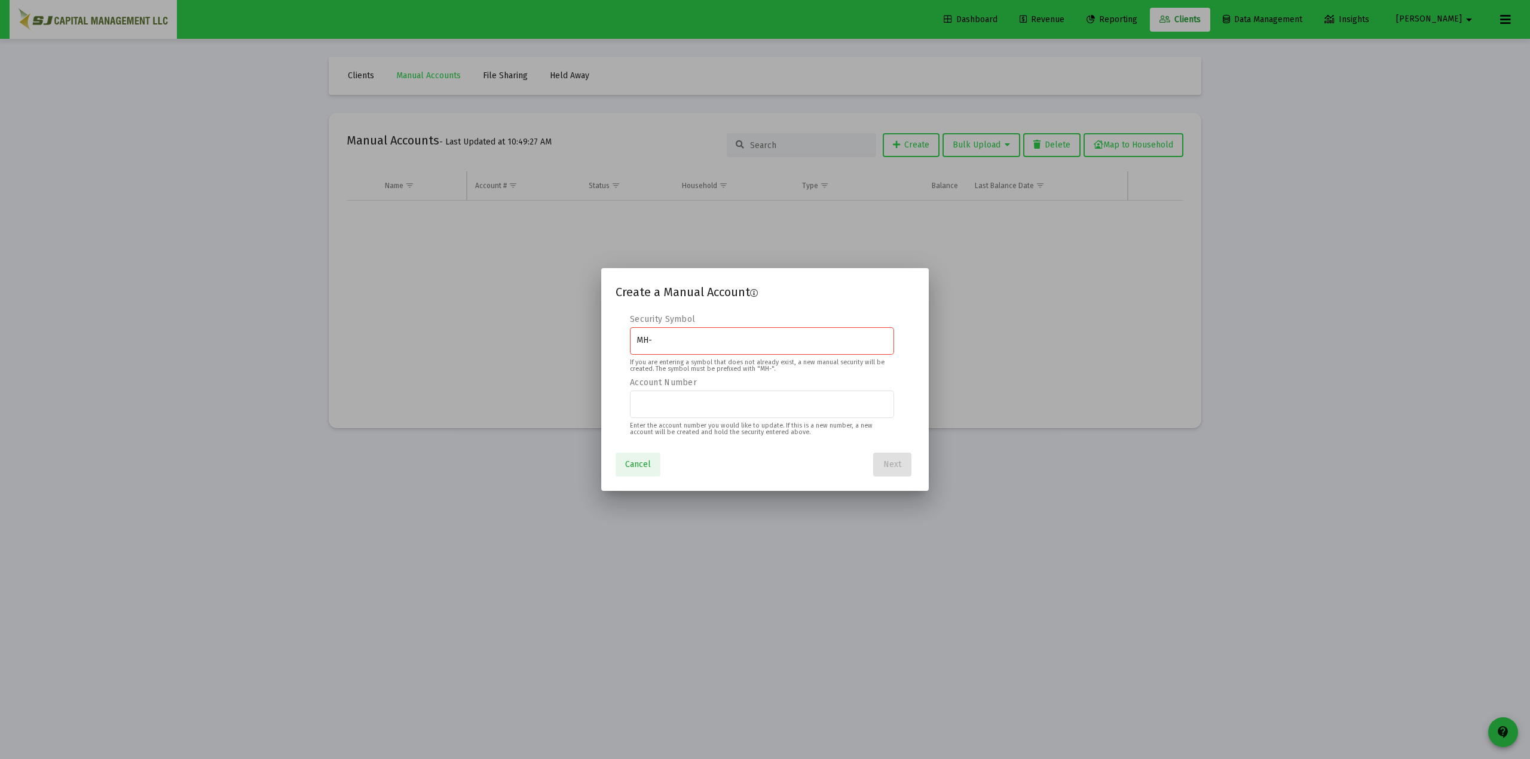
drag, startPoint x: 647, startPoint y: 464, endPoint x: 814, endPoint y: 315, distance: 223.0
click at [647, 465] on span "Cancel" at bounding box center [638, 464] width 26 height 10
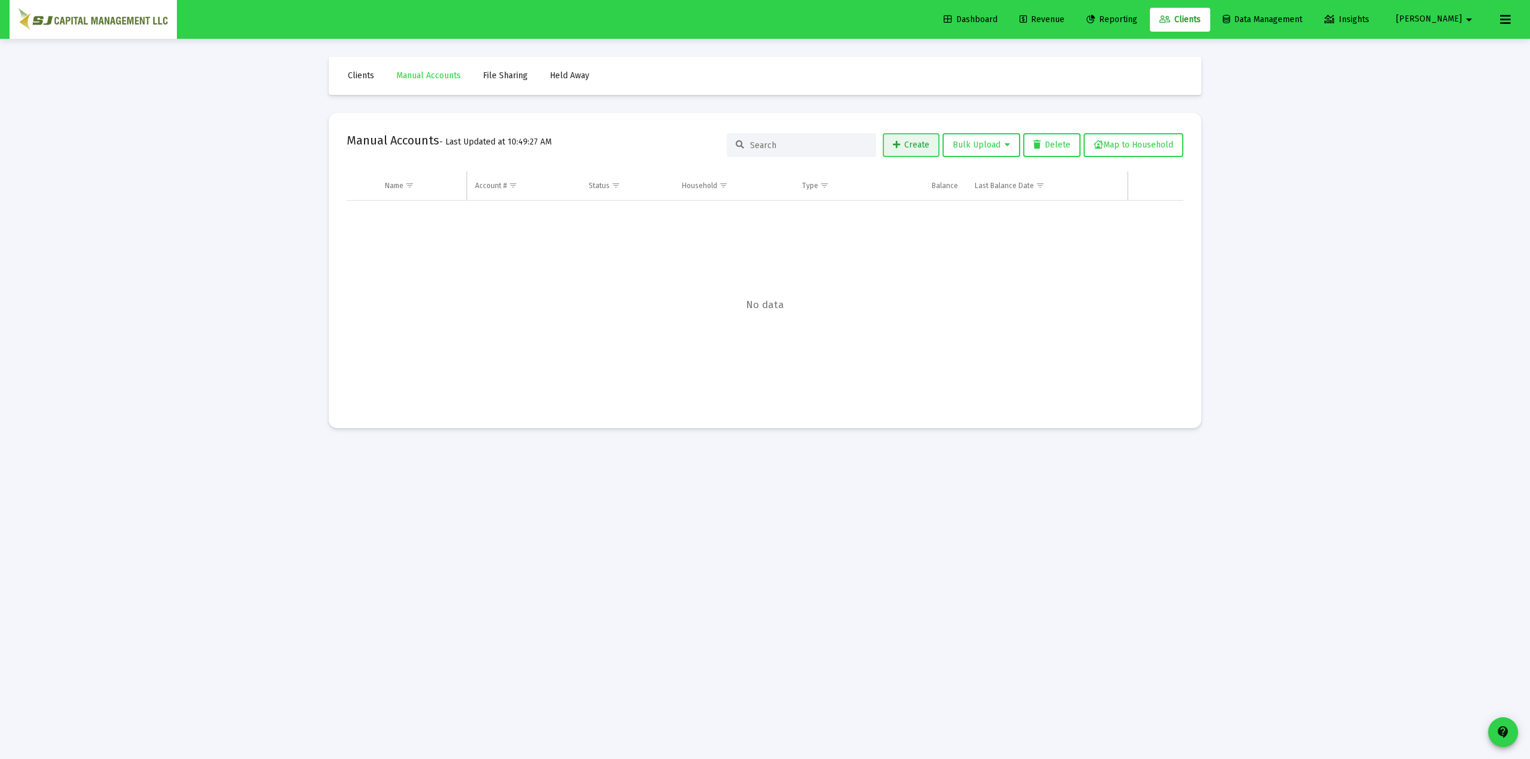
click at [910, 143] on span "Create" at bounding box center [911, 145] width 36 height 10
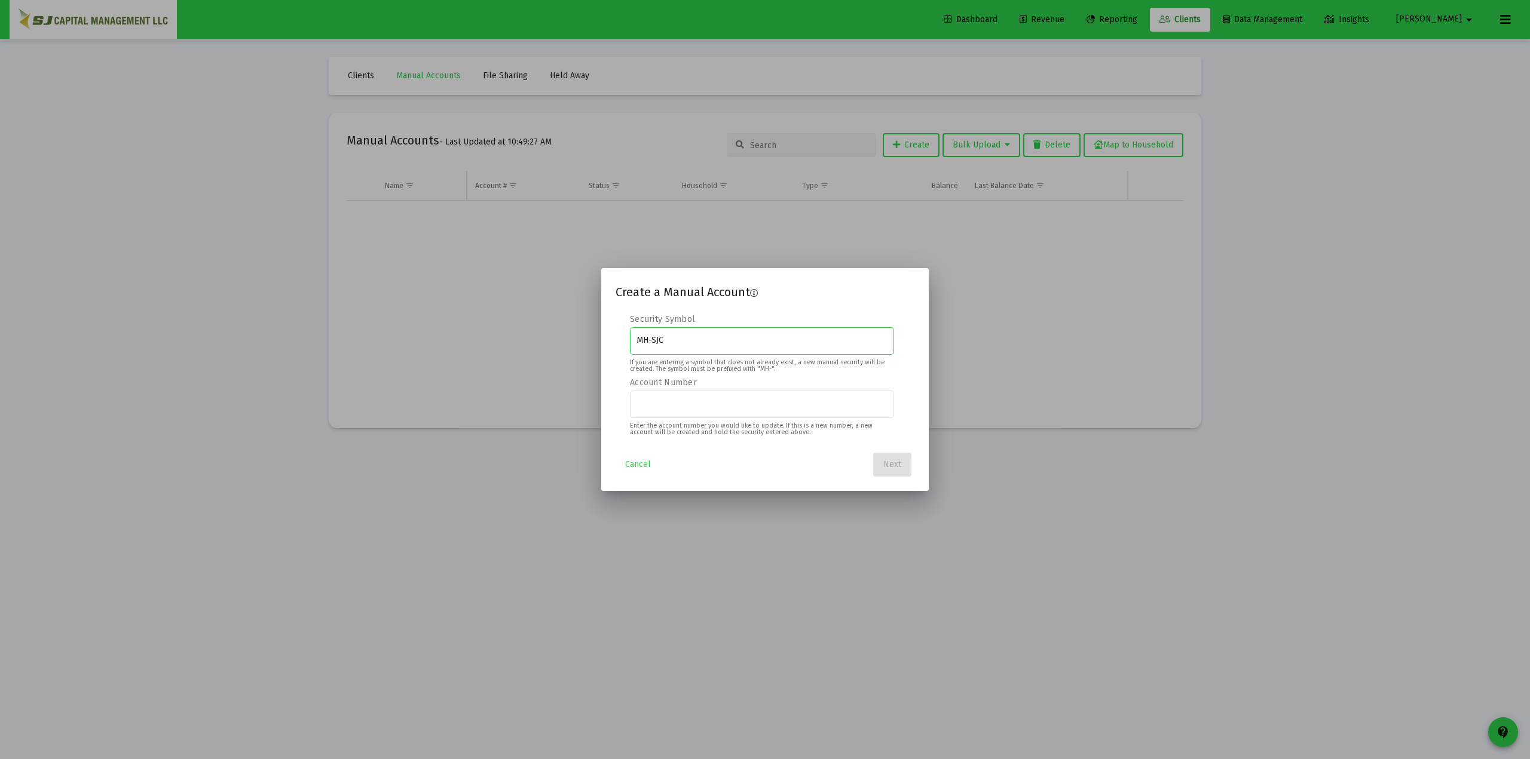
type input "MH-SJC"
type input "12345"
click at [882, 459] on button "Next" at bounding box center [892, 465] width 38 height 24
click at [823, 339] on input "$ 0.00" at bounding box center [762, 341] width 252 height 10
drag, startPoint x: 627, startPoint y: 316, endPoint x: 679, endPoint y: 323, distance: 52.5
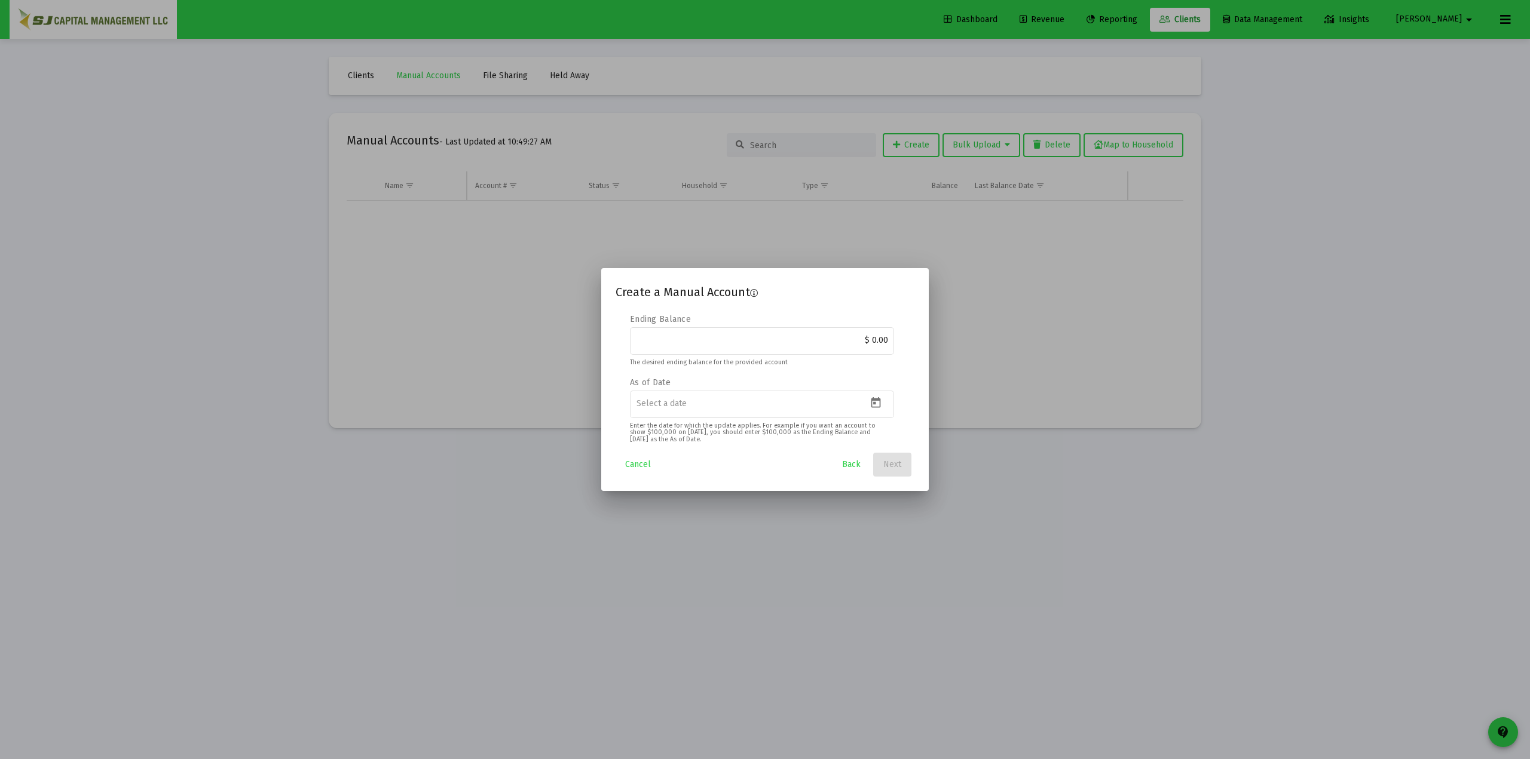
click at [679, 323] on div "Security Symbol MH-SJC If you are entering a symbol that does not already exist…" at bounding box center [764, 380] width 299 height 132
drag, startPoint x: 617, startPoint y: 292, endPoint x: 697, endPoint y: 290, distance: 79.5
click at [697, 290] on span "Create a Manual Account" at bounding box center [682, 292] width 134 height 14
drag, startPoint x: 634, startPoint y: 320, endPoint x: 684, endPoint y: 320, distance: 50.2
click at [684, 320] on label "Ending Balance" at bounding box center [660, 319] width 61 height 10
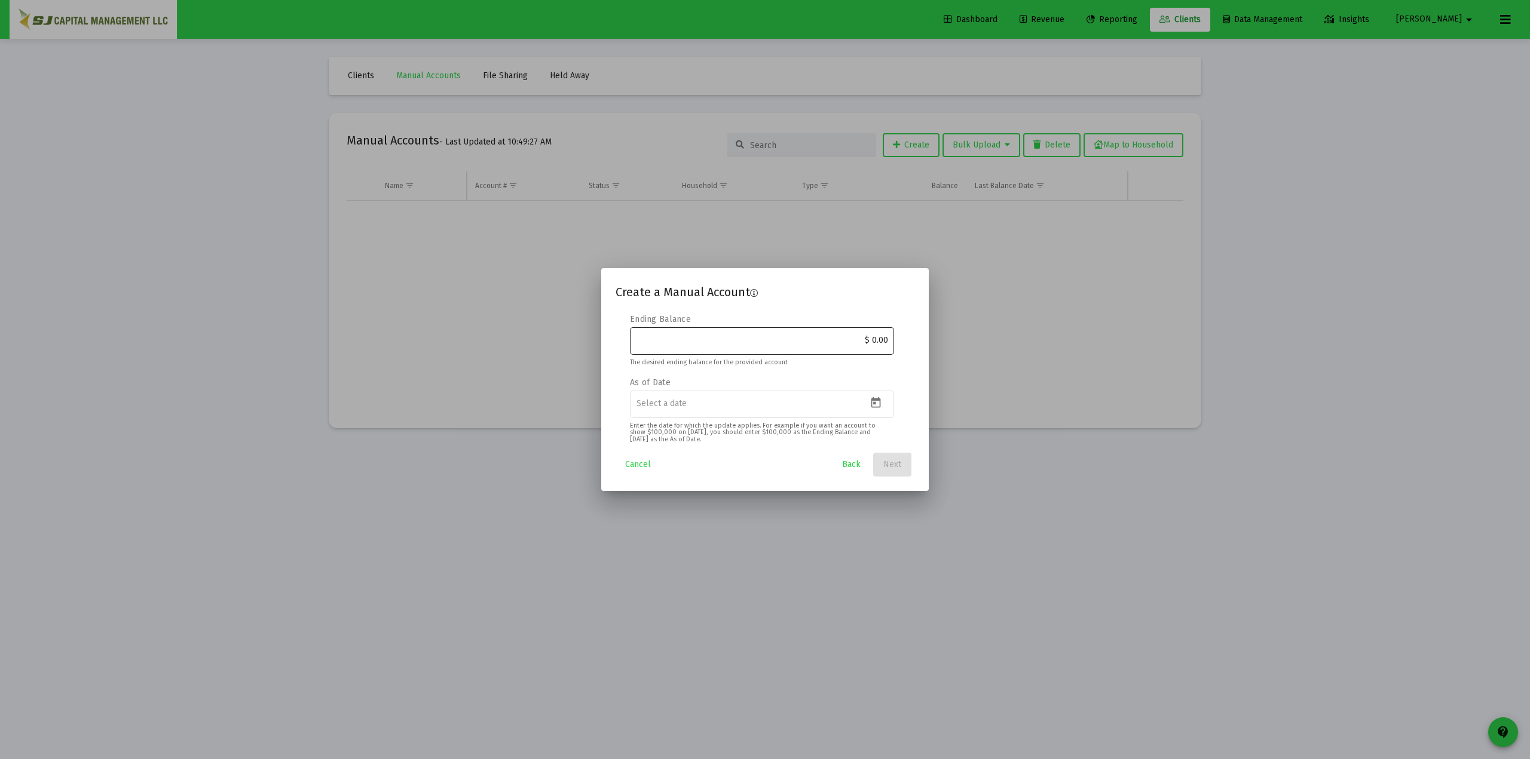
drag, startPoint x: 868, startPoint y: 339, endPoint x: 870, endPoint y: 345, distance: 6.2
click at [870, 338] on input "$ 0.00" at bounding box center [762, 341] width 252 height 10
type input "$ 100,000.00"
drag, startPoint x: 627, startPoint y: 381, endPoint x: 686, endPoint y: 382, distance: 58.6
click at [686, 382] on div "Security Symbol MH-SJC If you are entering a symbol that does not already exist…" at bounding box center [764, 380] width 299 height 132
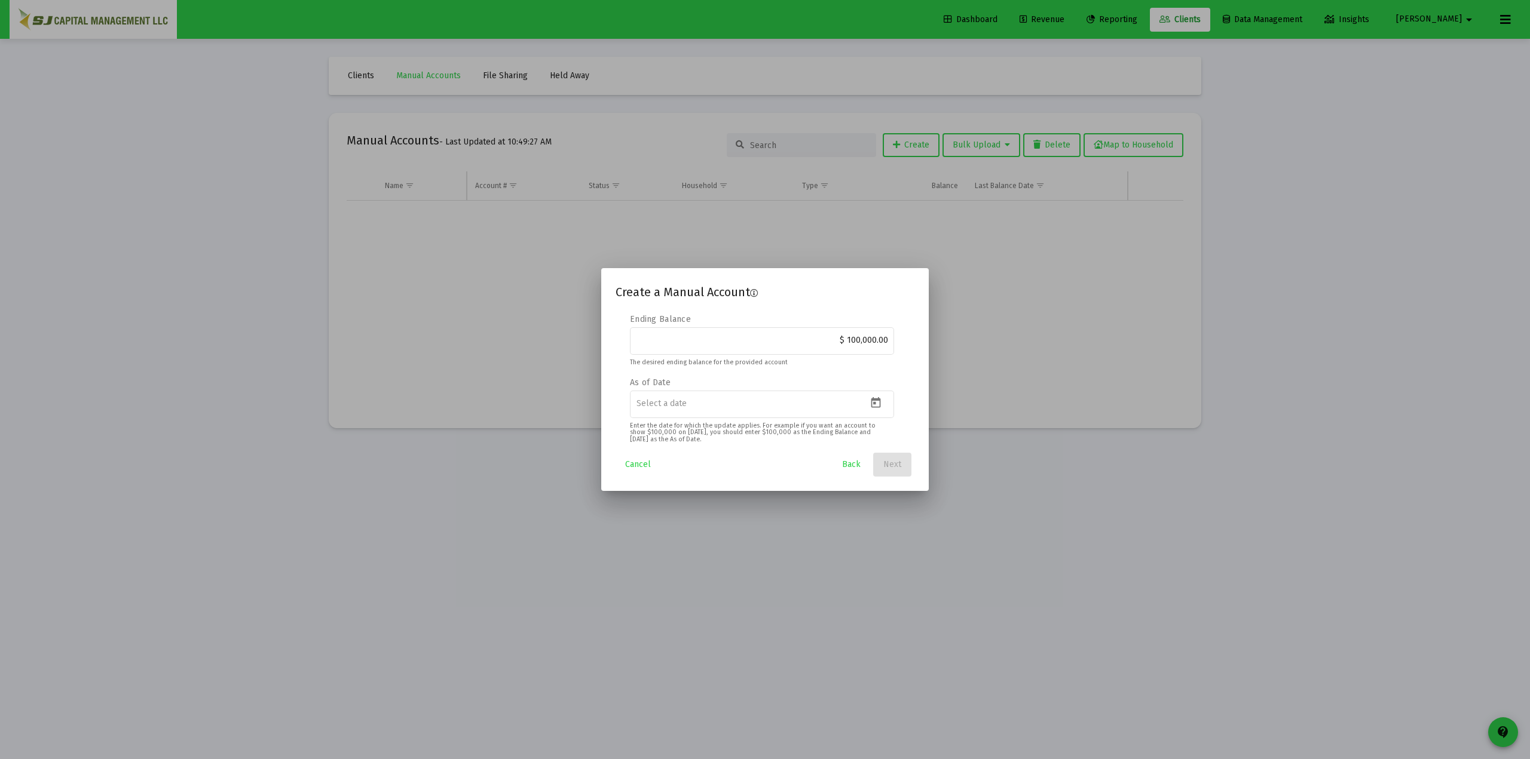
drag, startPoint x: 613, startPoint y: 292, endPoint x: 655, endPoint y: 290, distance: 41.9
click at [655, 290] on mat-dialog-container "Create a Manual Account Editable create 2 3 4 Security Symbol MH-SJC If you are…" at bounding box center [764, 379] width 327 height 223
click at [866, 403] on input at bounding box center [751, 404] width 231 height 10
click at [881, 404] on icon "Open calendar" at bounding box center [875, 403] width 13 height 13
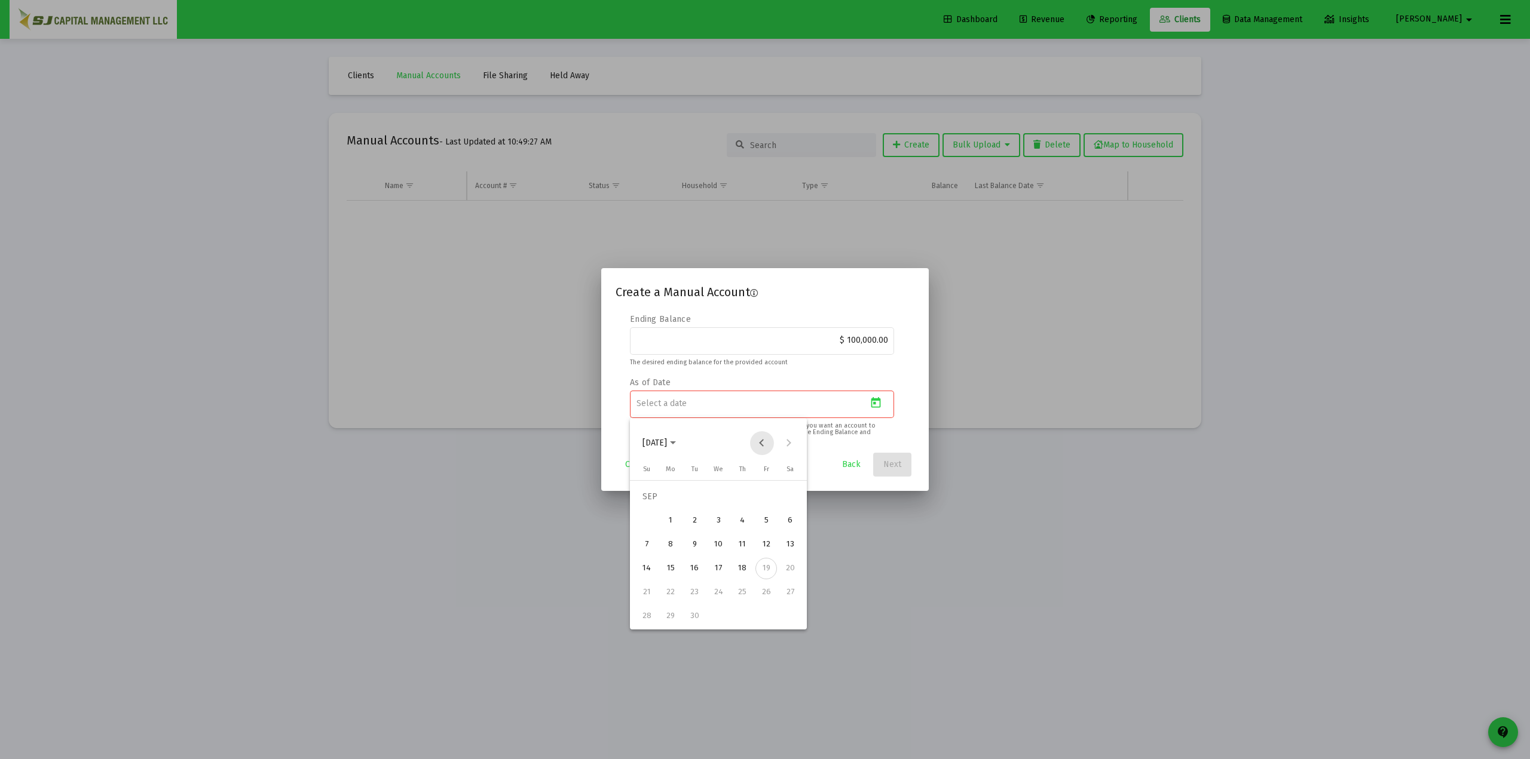
click at [759, 439] on button "Previous month" at bounding box center [762, 443] width 24 height 24
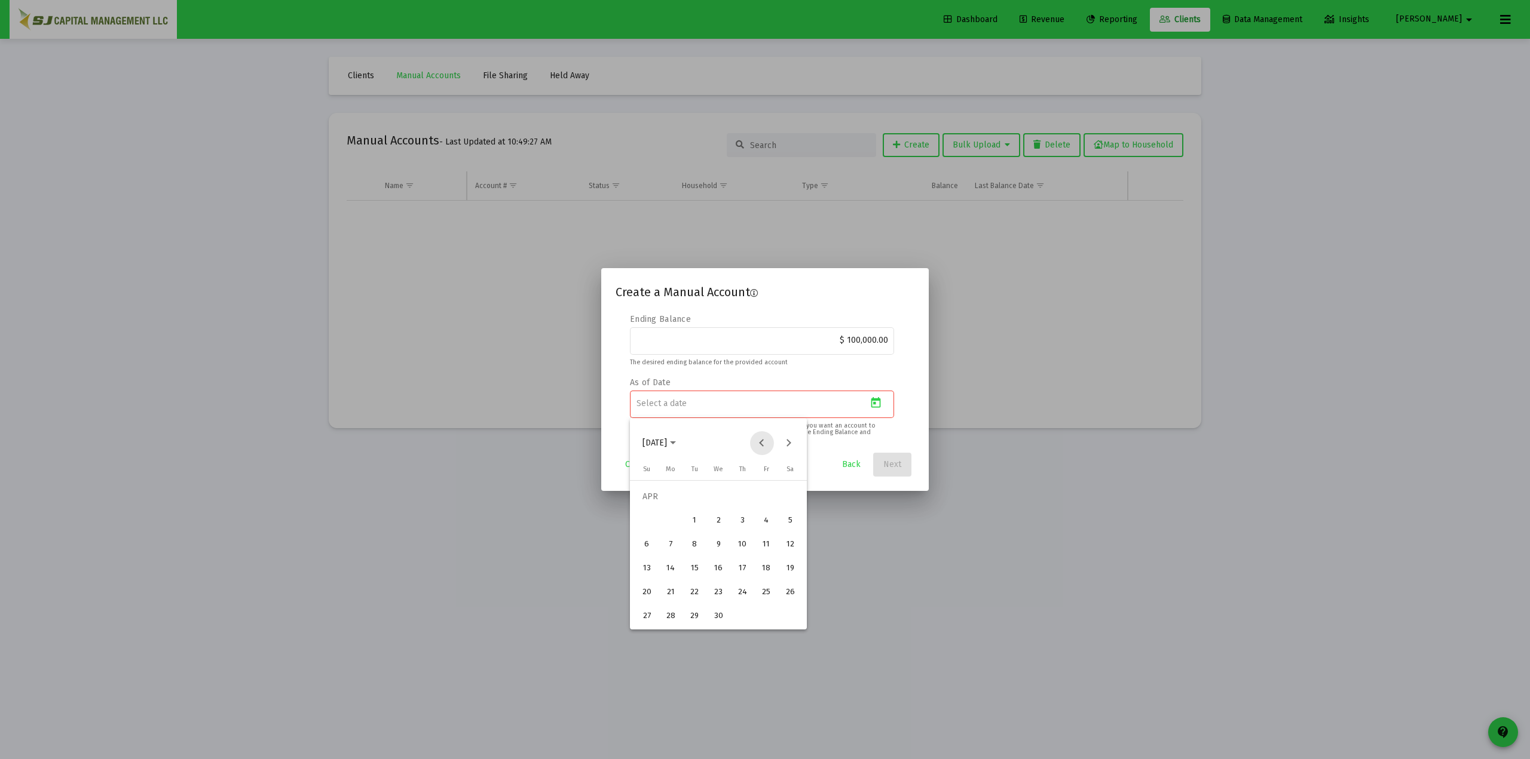
click at [759, 439] on button "Previous month" at bounding box center [762, 443] width 24 height 24
click at [715, 495] on div "1" at bounding box center [718, 497] width 22 height 22
type input "[DATE]"
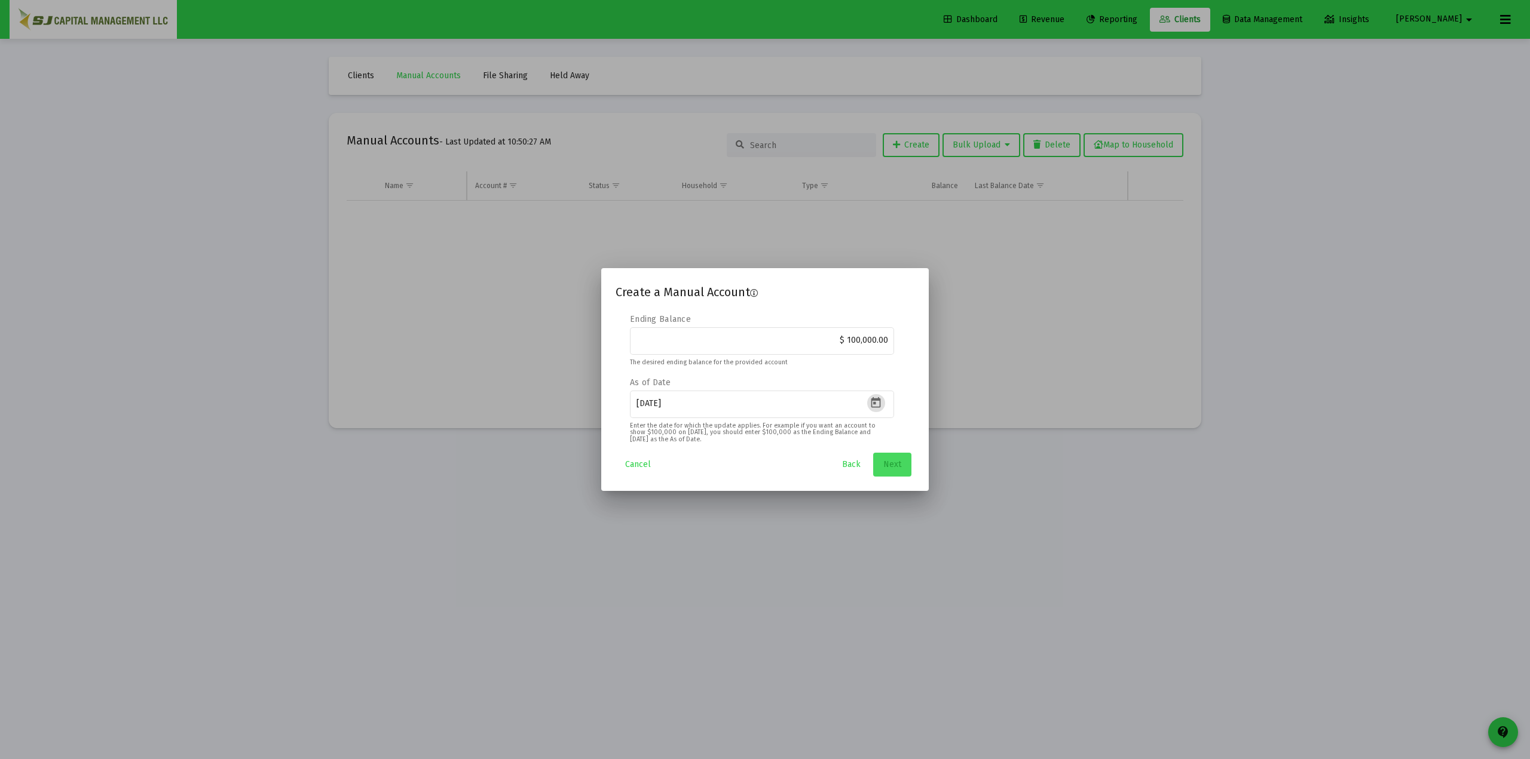
click at [895, 467] on span "Next" at bounding box center [892, 464] width 18 height 10
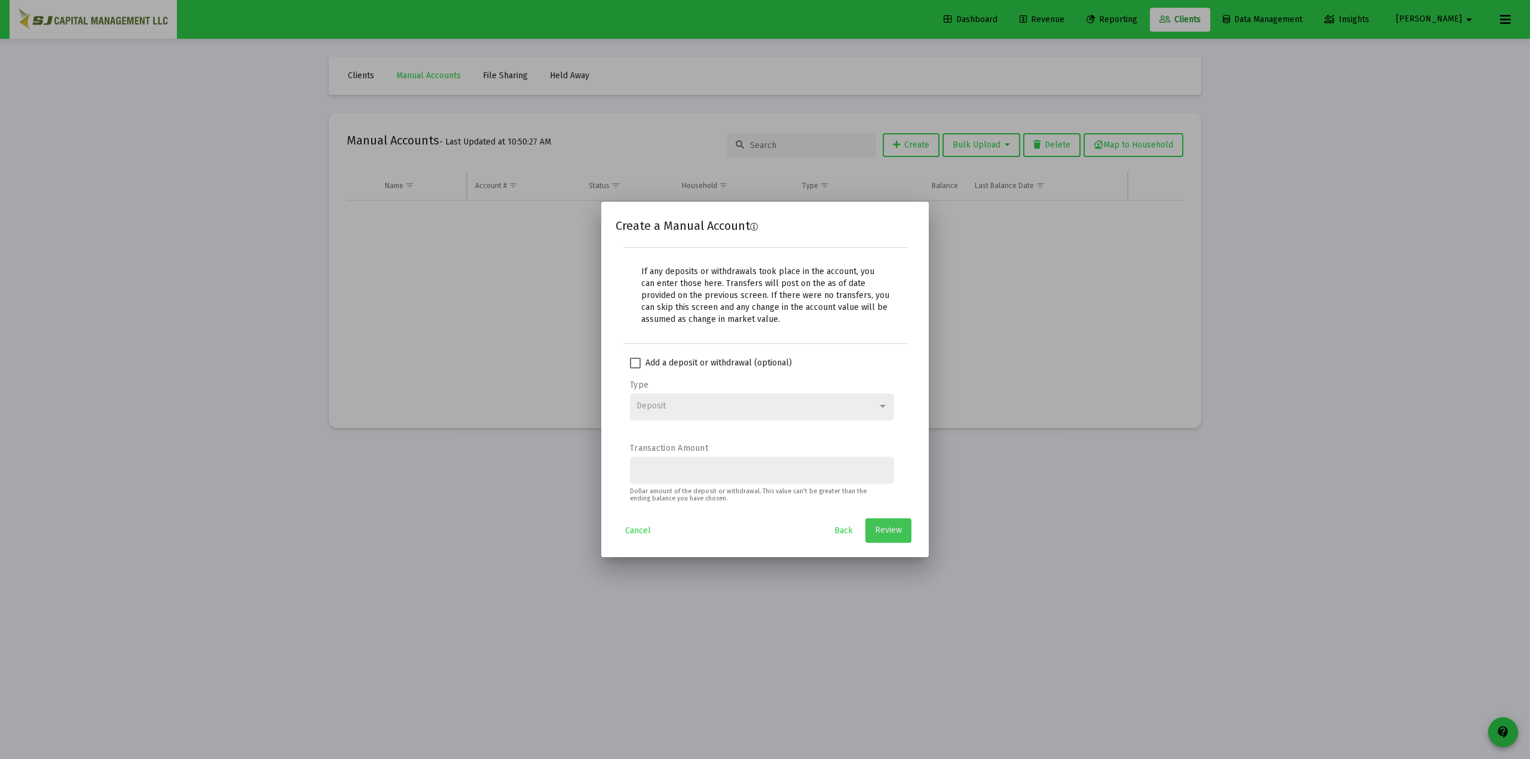
click at [656, 364] on span "Add a deposit or withdrawal (optional)" at bounding box center [718, 363] width 146 height 14
click at [635, 369] on input "Add a deposit or withdrawal (optional)" at bounding box center [635, 369] width 1 height 1
checkbox input "true"
click at [705, 467] on input "Transaction Amount" at bounding box center [762, 470] width 252 height 10
type input "$ 100,000.00"
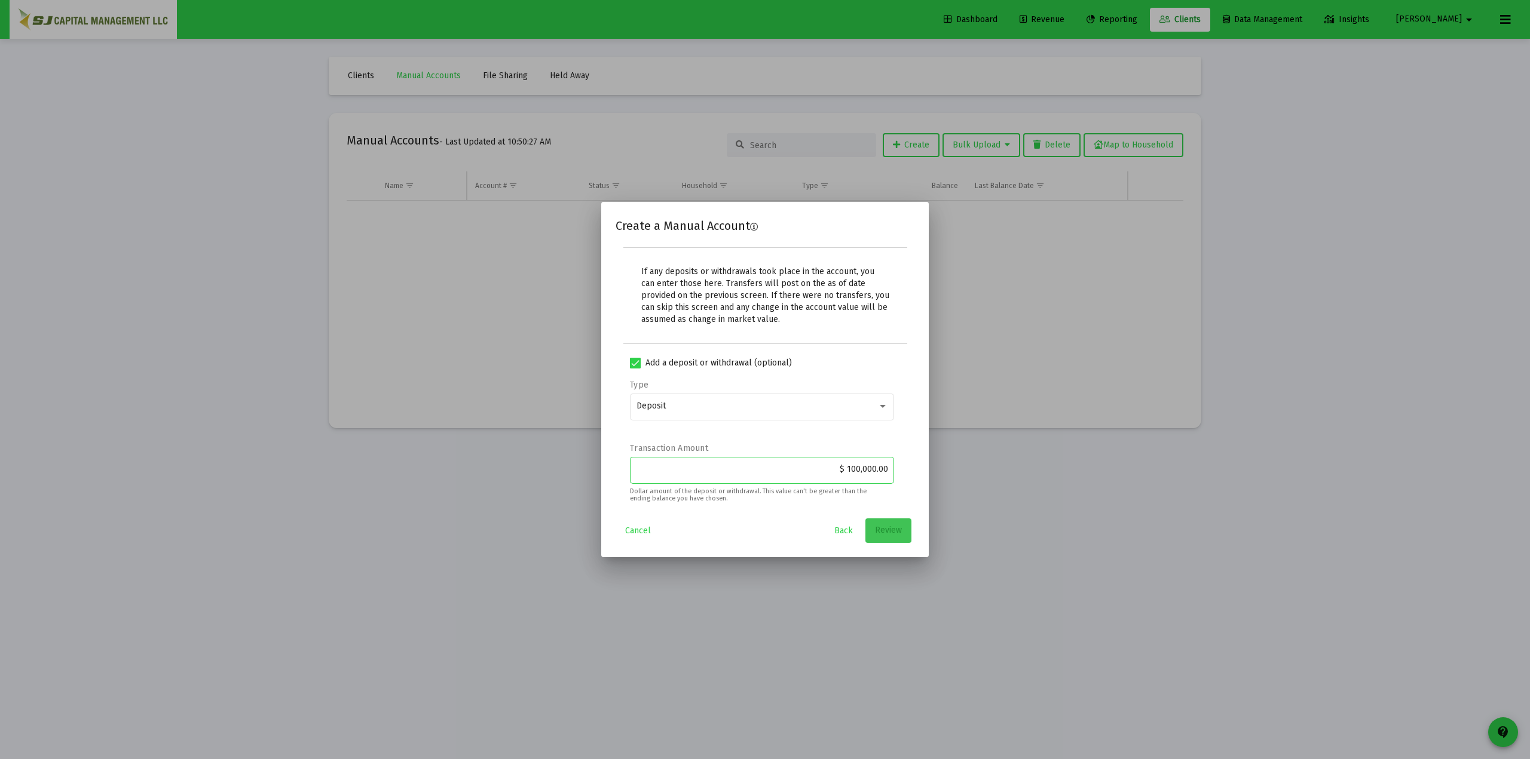
click at [892, 532] on span "Review" at bounding box center [888, 531] width 27 height 10
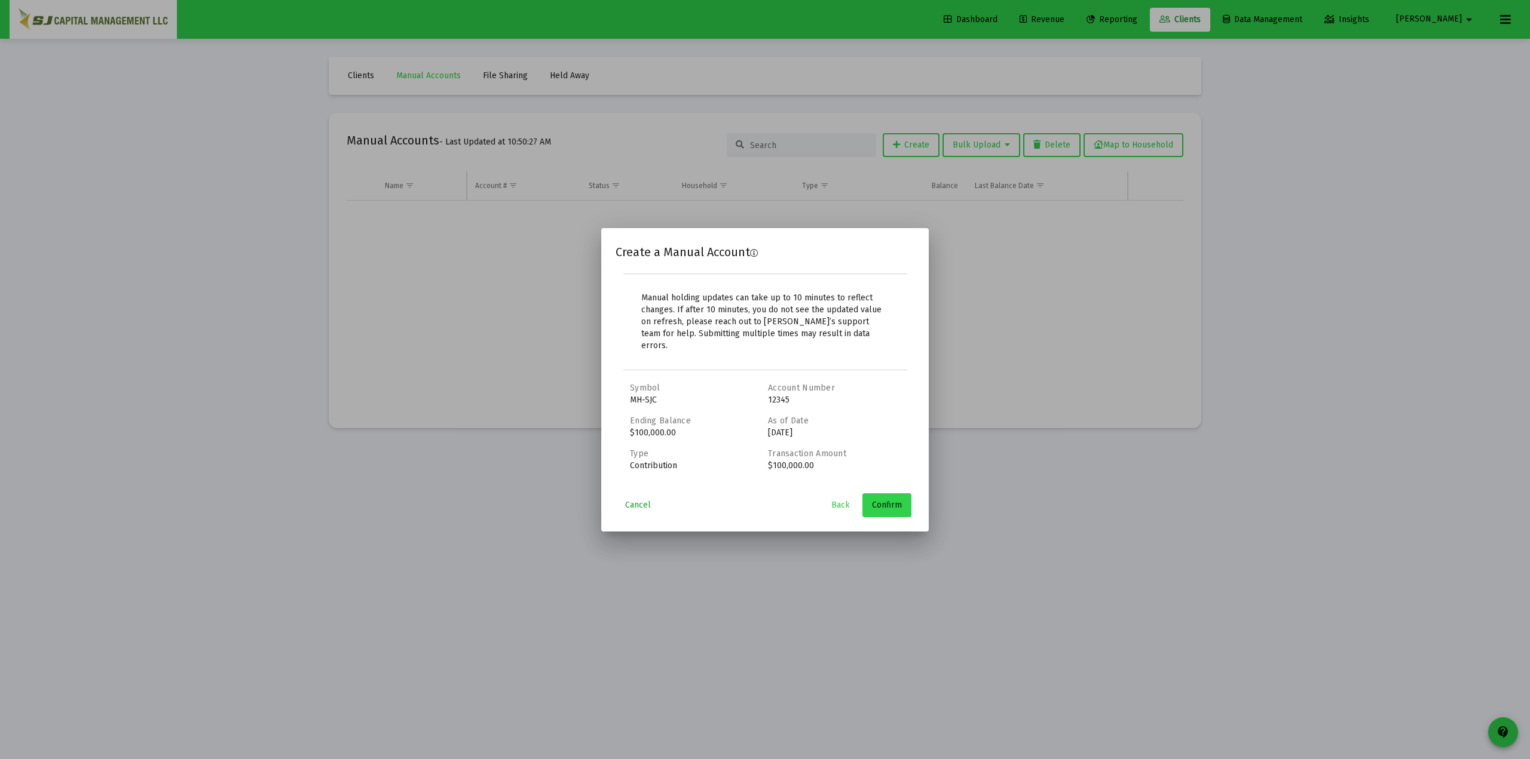
click at [645, 500] on span "Cancel" at bounding box center [638, 505] width 26 height 10
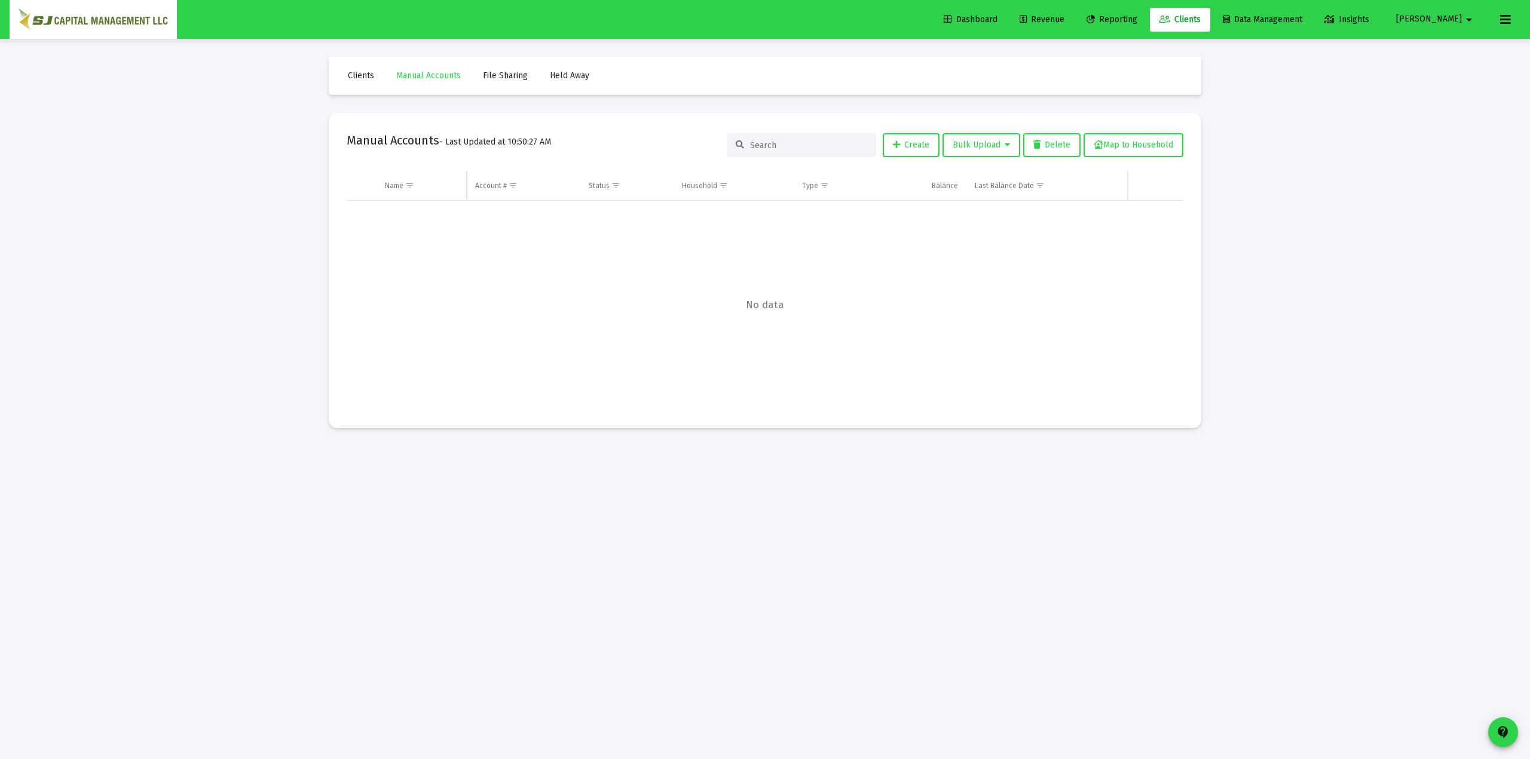
click at [1096, 228] on div "Data grid" at bounding box center [765, 306] width 836 height 210
click at [575, 82] on link "Held Away" at bounding box center [569, 76] width 59 height 24
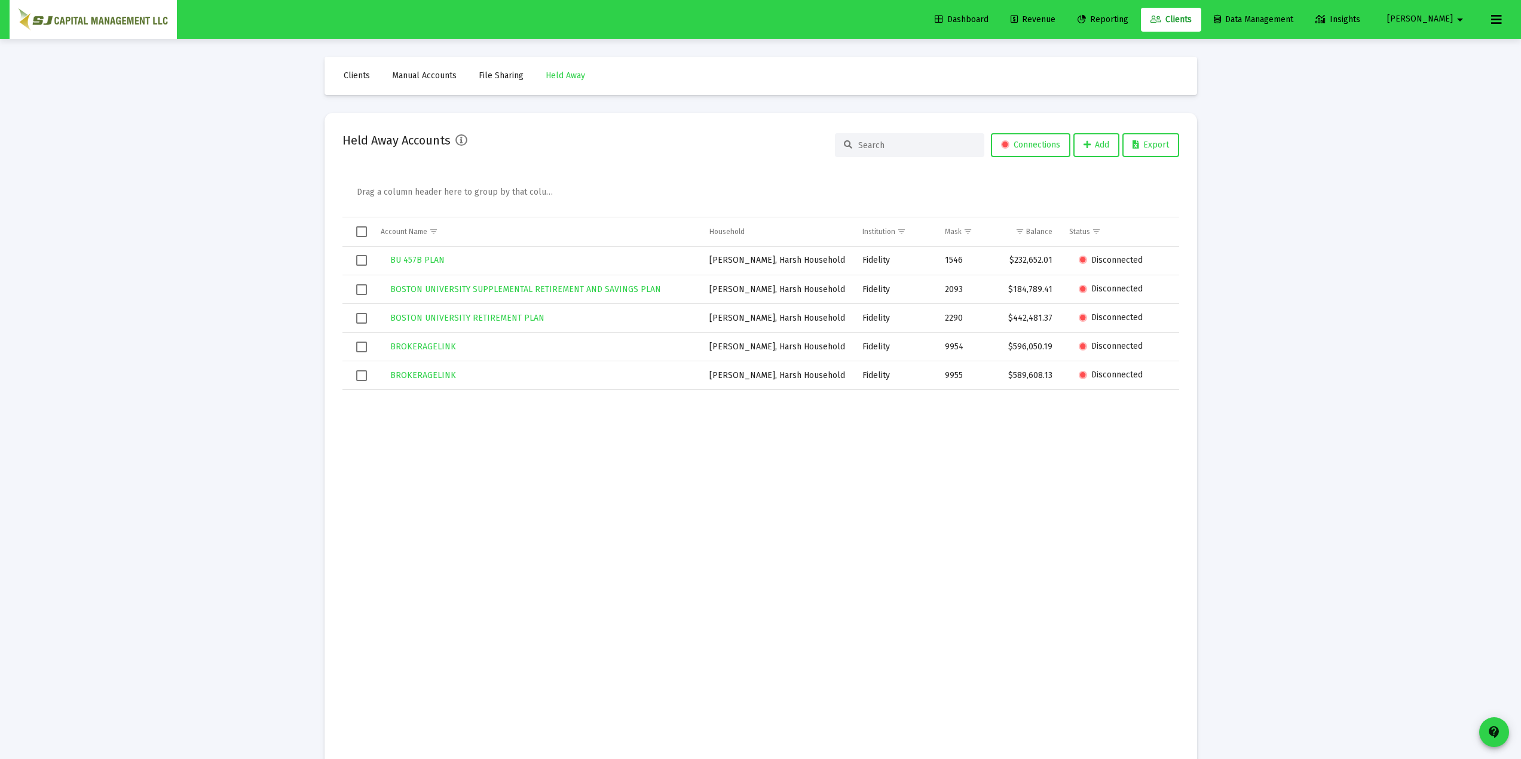
click at [1147, 19] on mat-icon "arrow_drop_down" at bounding box center [1459, 20] width 14 height 24
click at [1147, 44] on span "Settings" at bounding box center [1459, 50] width 35 height 29
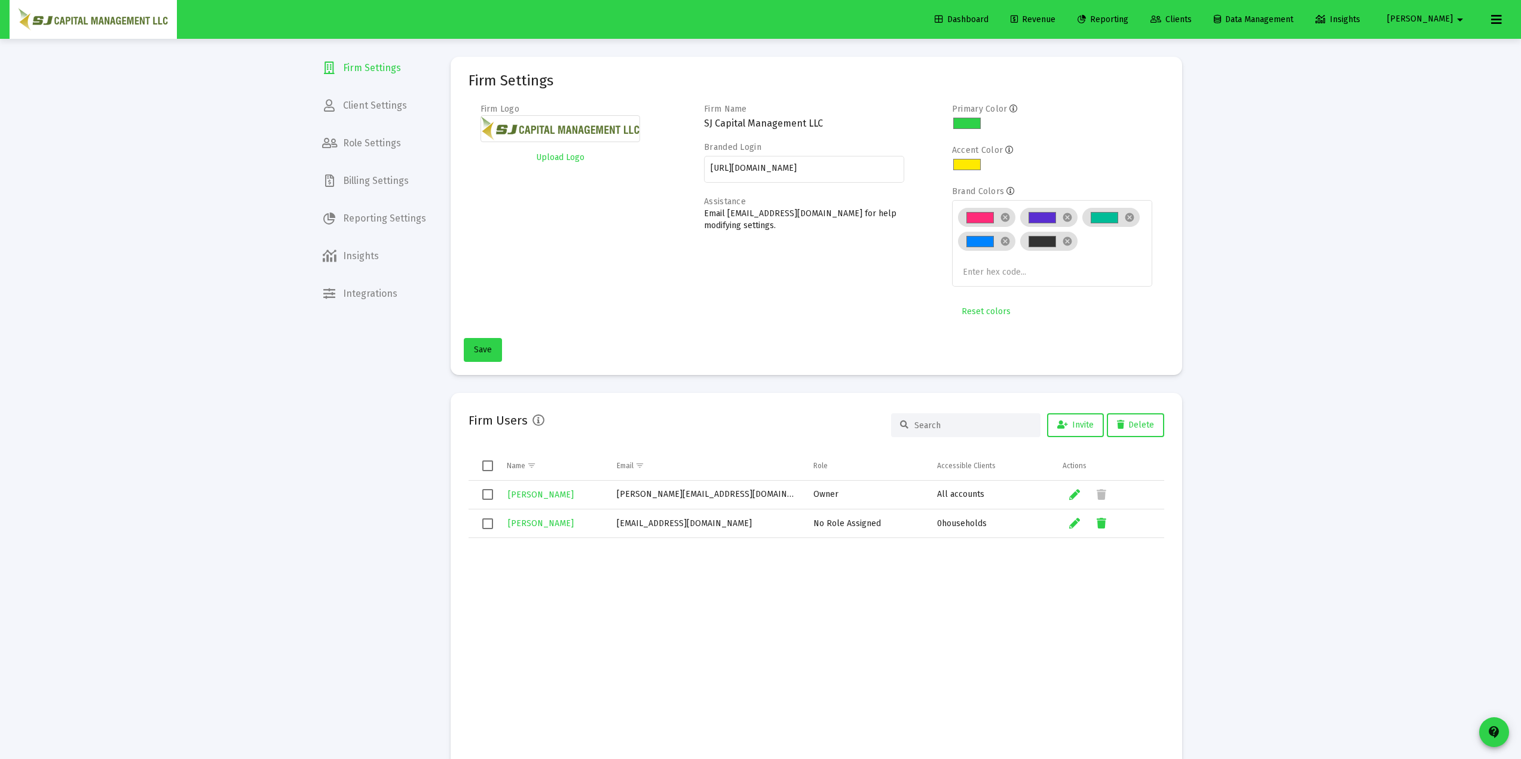
click at [373, 102] on span "Client Settings" at bounding box center [373, 105] width 123 height 29
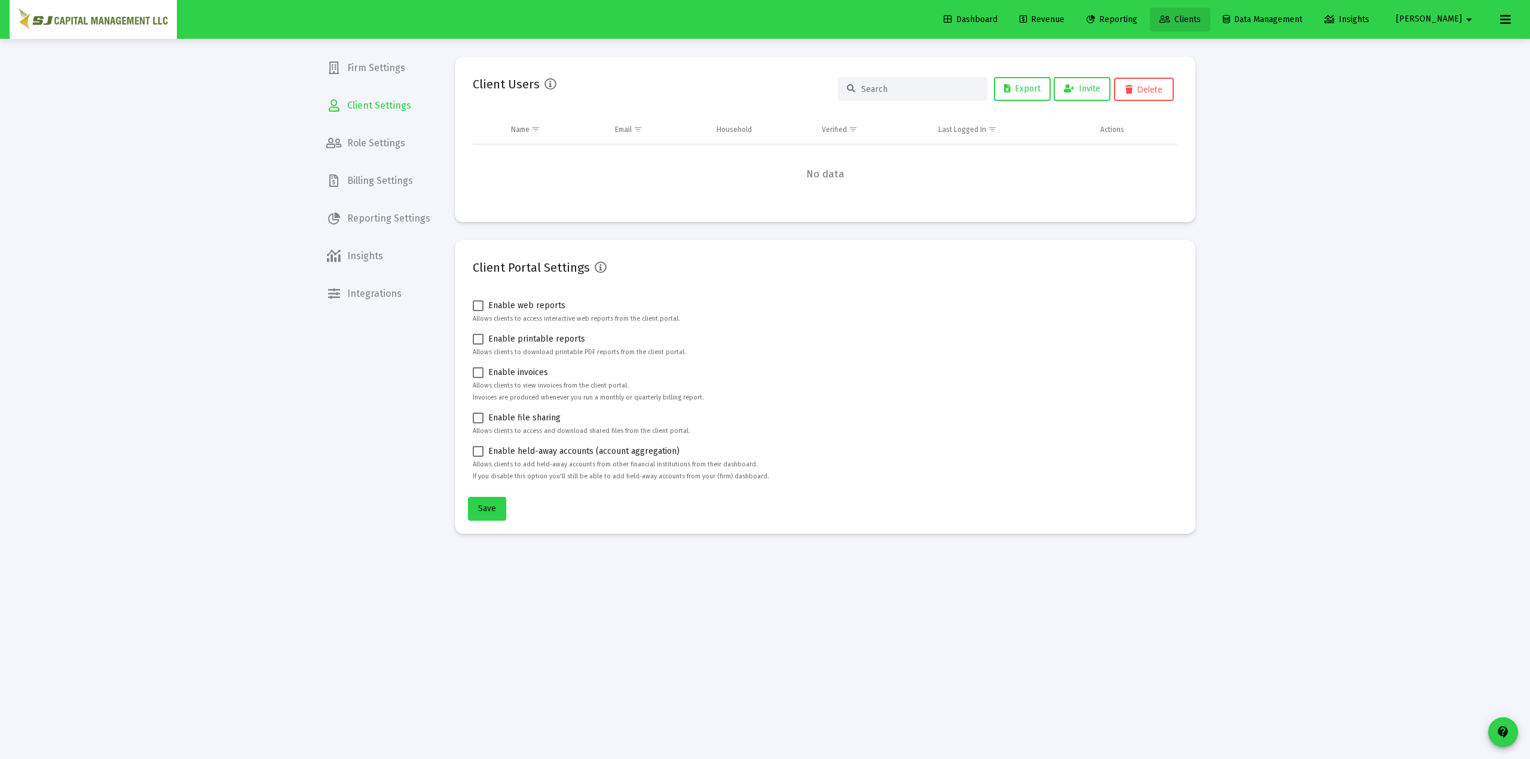
drag, startPoint x: 1206, startPoint y: 17, endPoint x: 1084, endPoint y: 51, distance: 127.0
click at [1147, 17] on icon at bounding box center [1164, 20] width 11 height 8
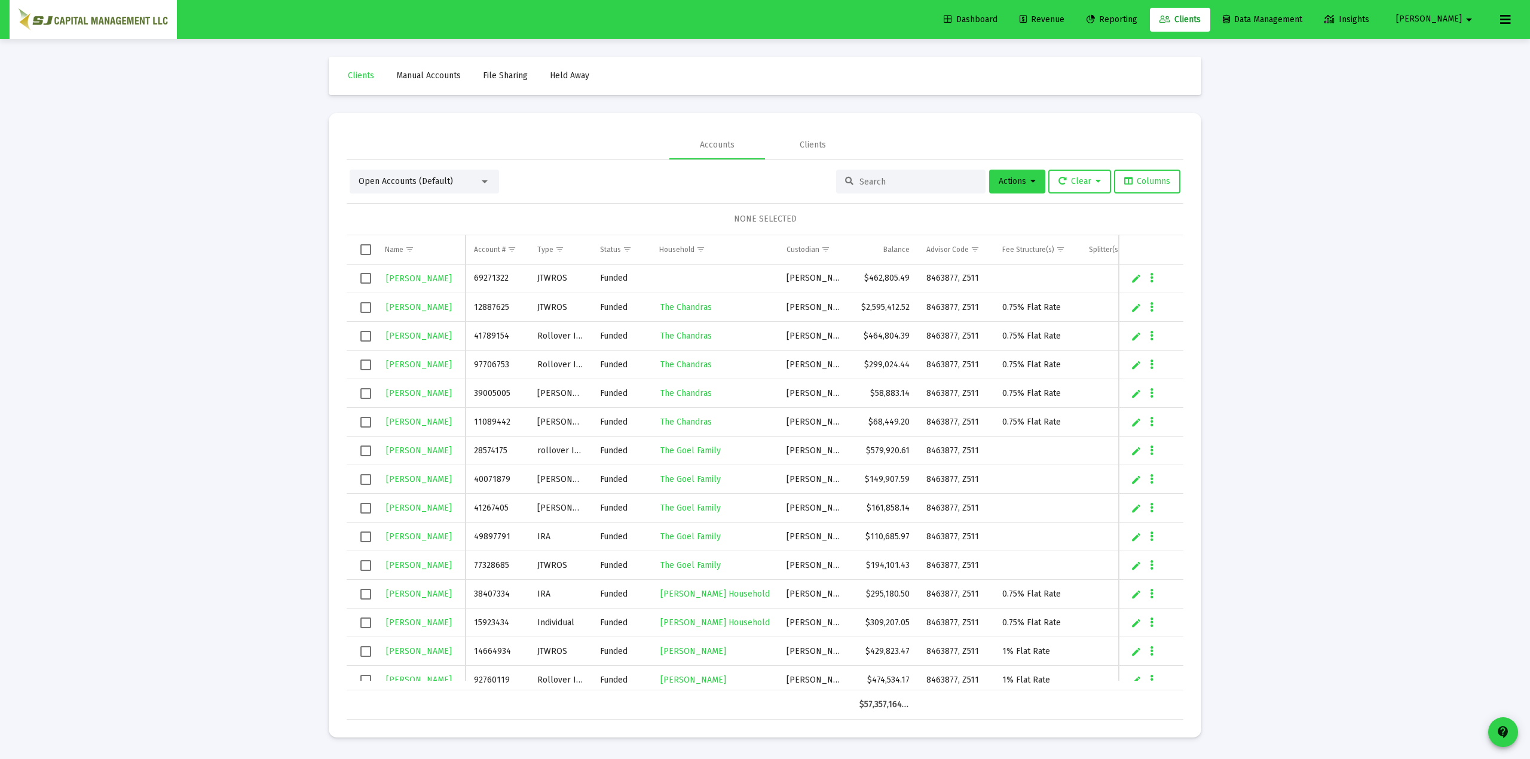
click at [409, 78] on span "Manual Accounts" at bounding box center [428, 76] width 65 height 10
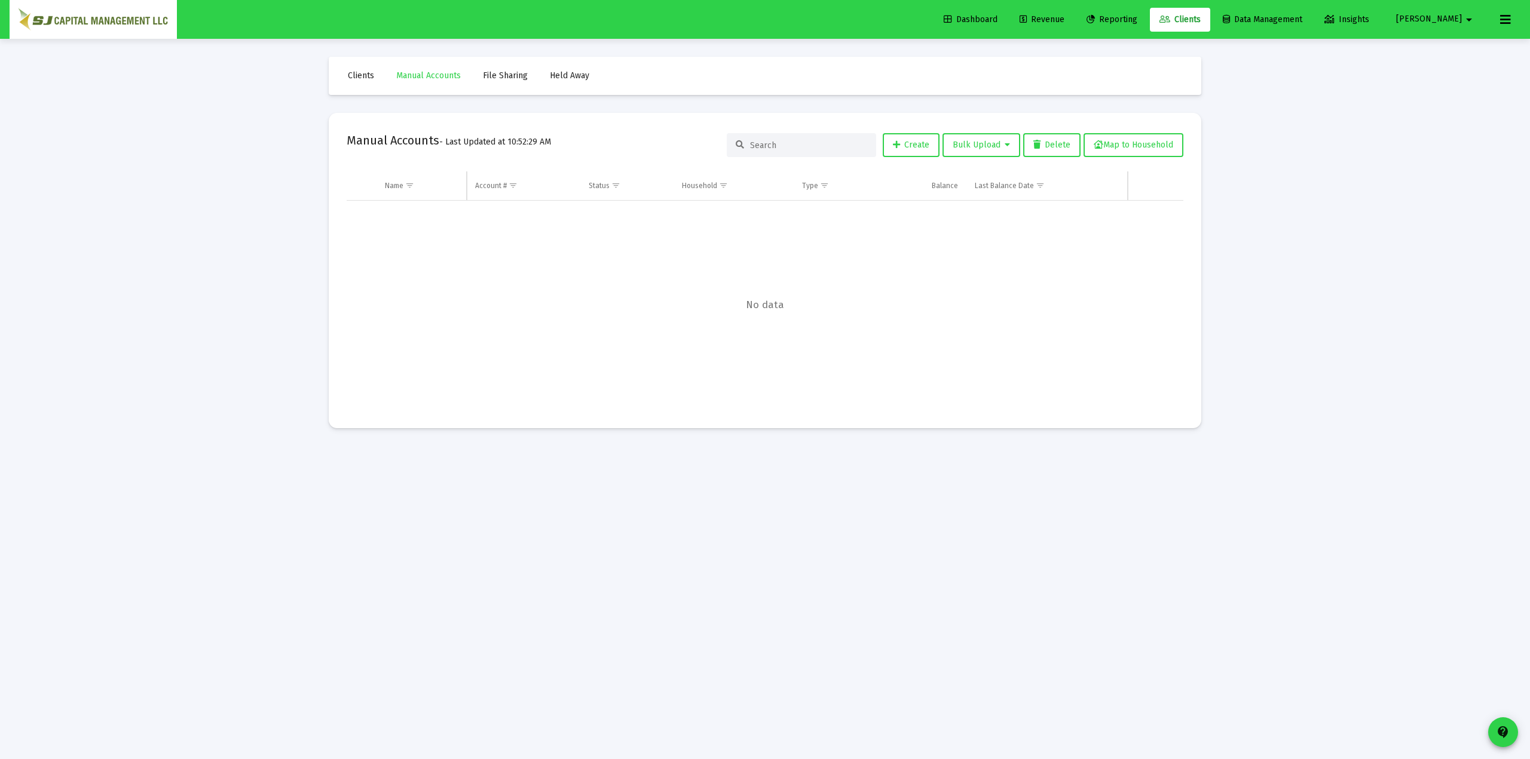
click at [1064, 19] on span "Revenue" at bounding box center [1041, 19] width 45 height 10
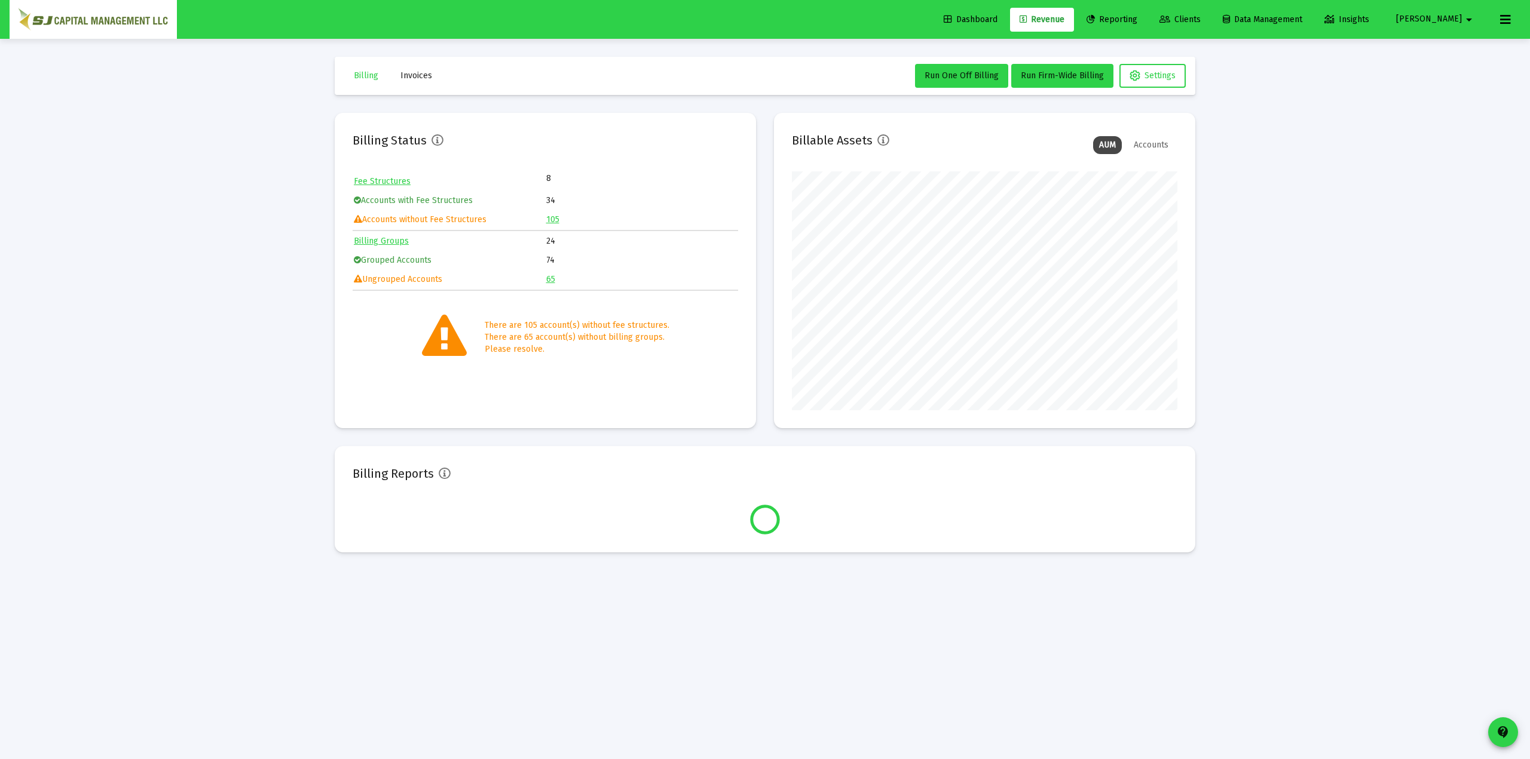
scroll to position [239, 385]
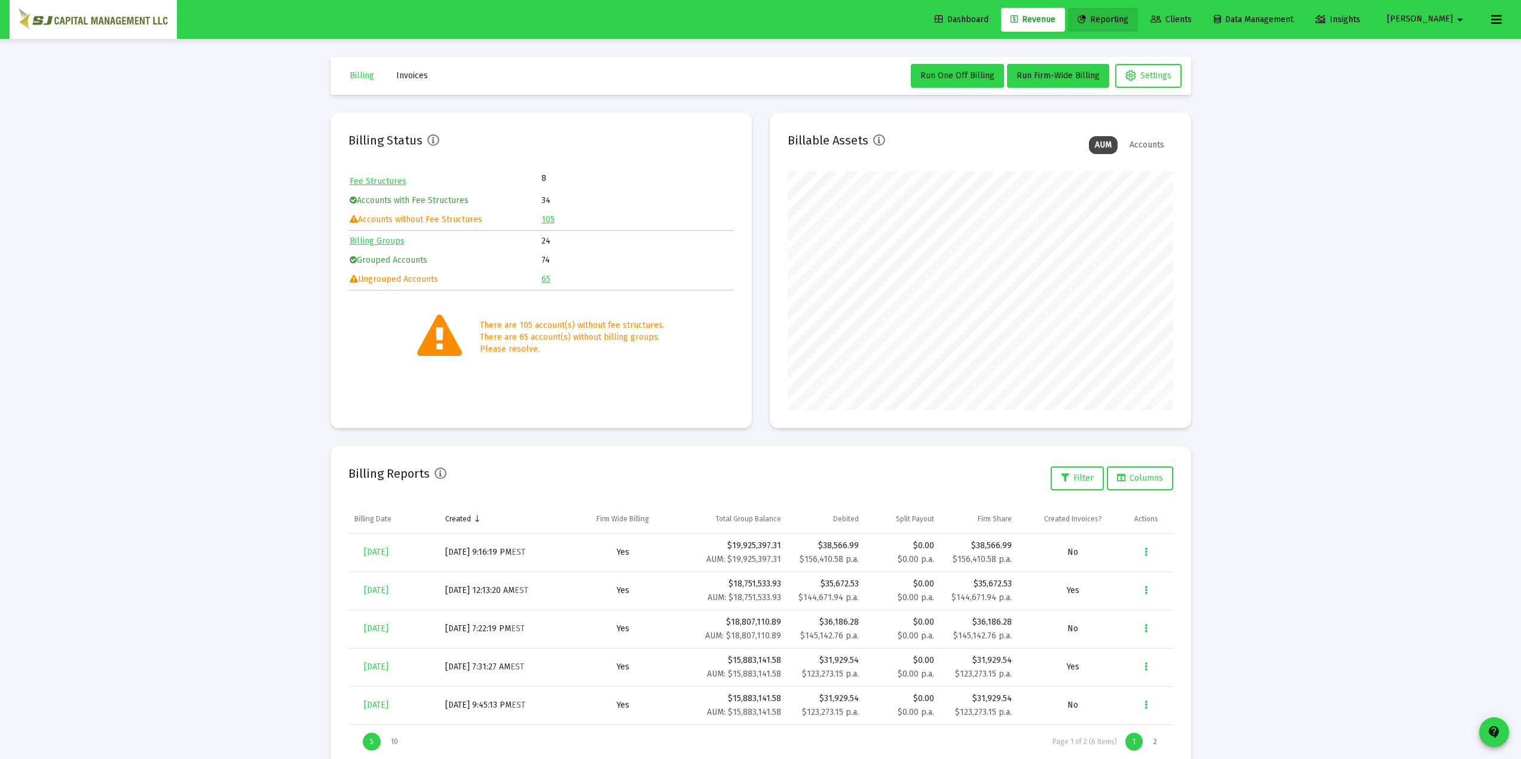
click at [1138, 13] on link "Reporting" at bounding box center [1103, 20] width 70 height 24
